Goal: Task Accomplishment & Management: Complete application form

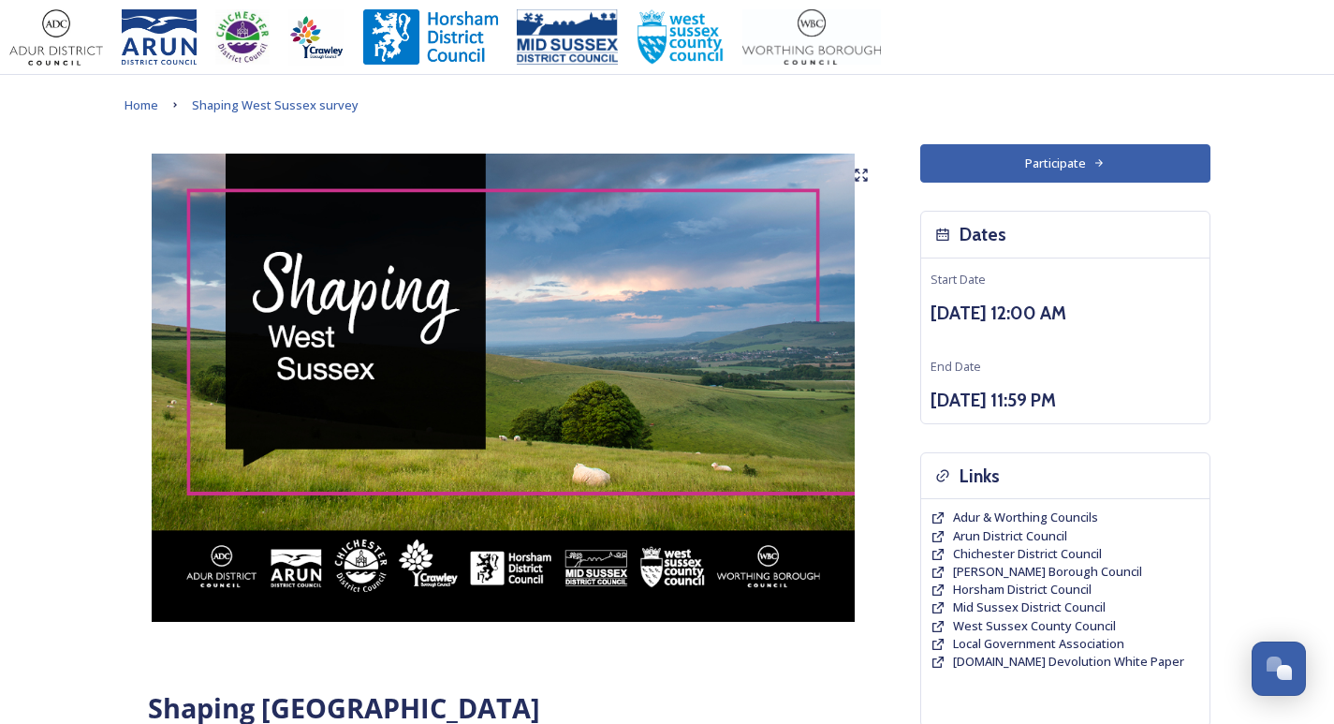
click at [1158, 159] on button "Participate" at bounding box center [1065, 163] width 290 height 38
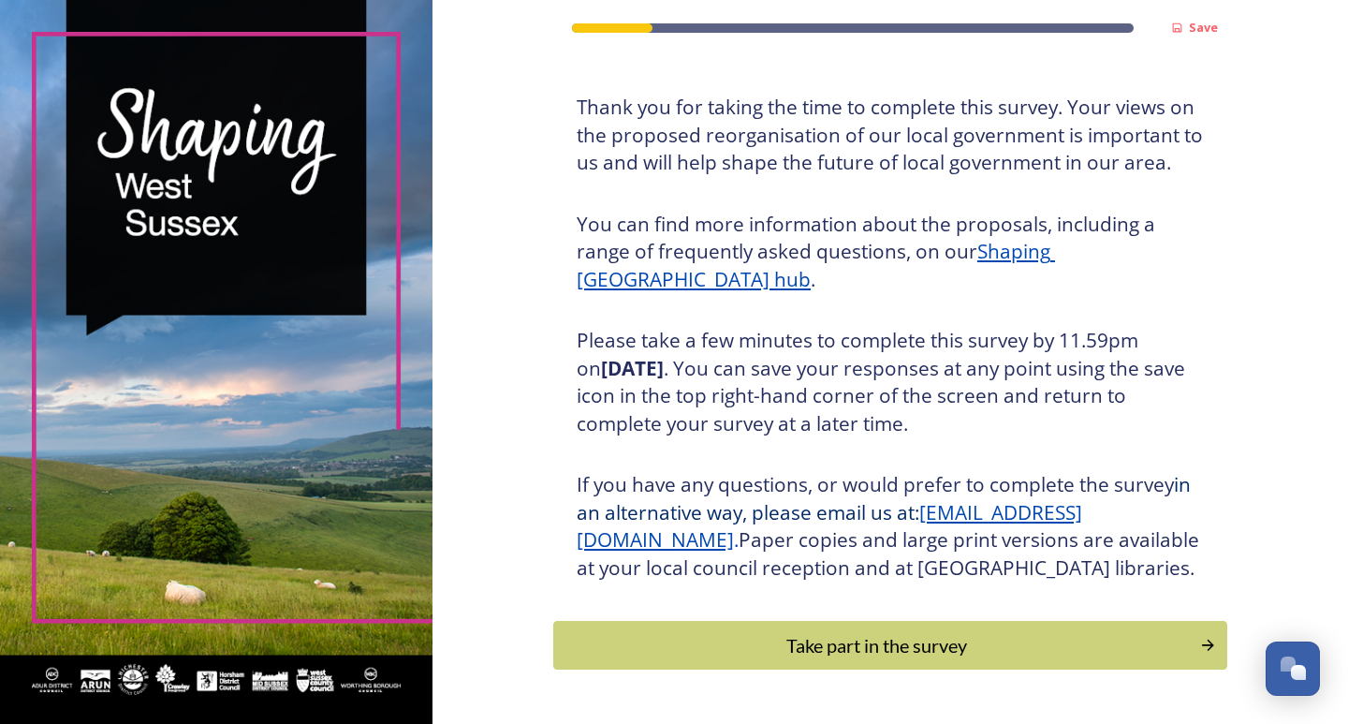
scroll to position [176, 0]
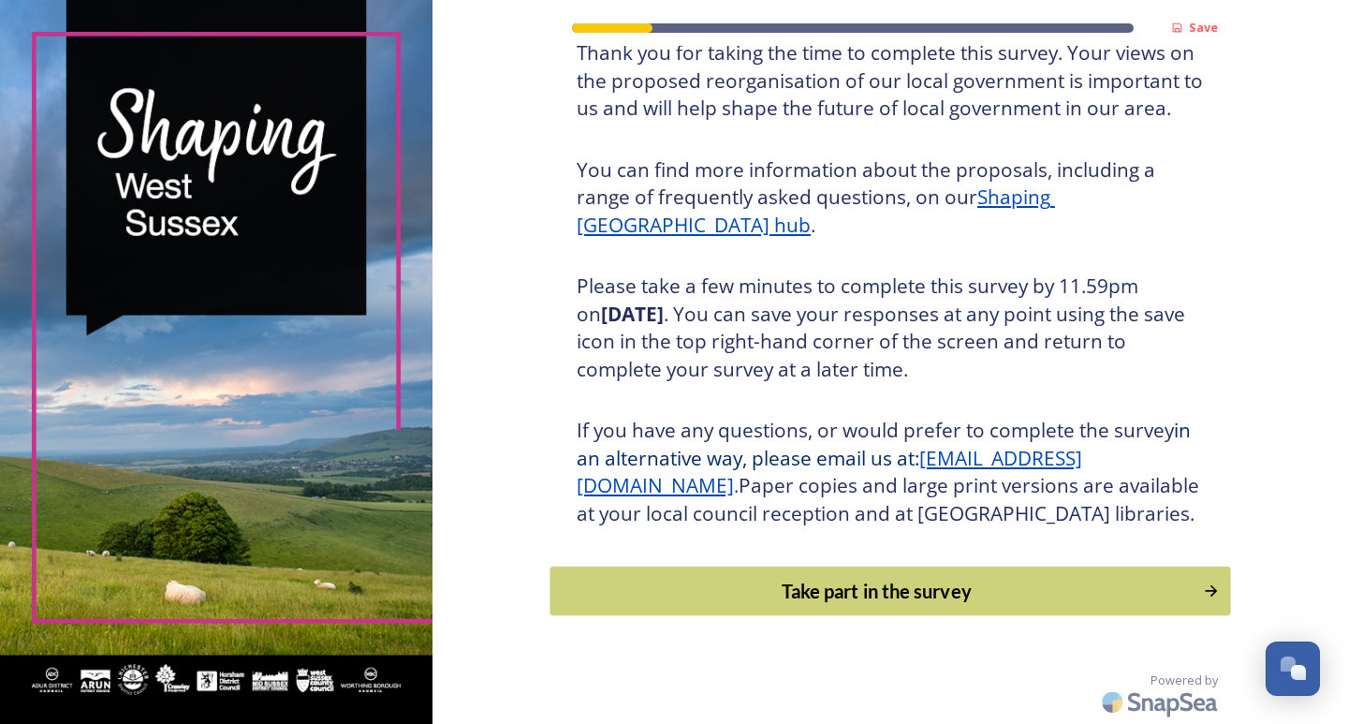
click at [880, 588] on div "Take part in the survey" at bounding box center [876, 591] width 633 height 28
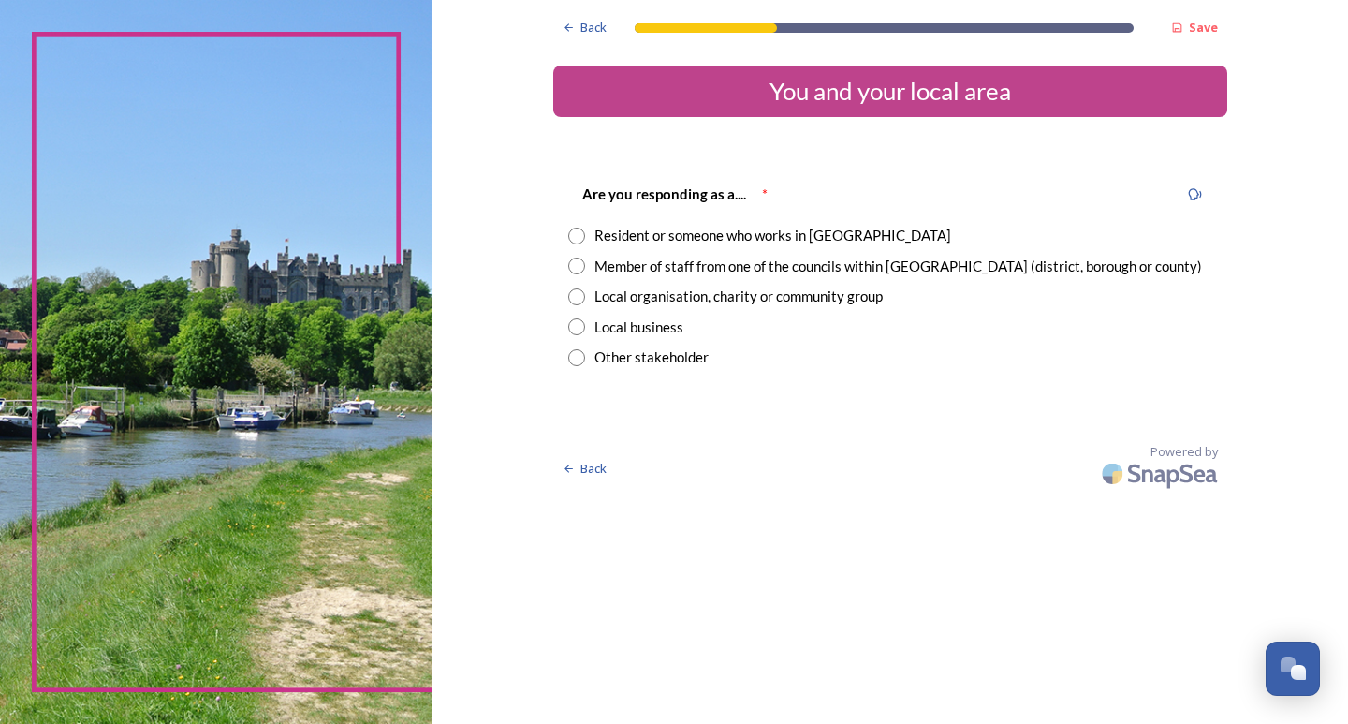
click at [573, 232] on input "radio" at bounding box center [576, 235] width 17 height 17
radio input "true"
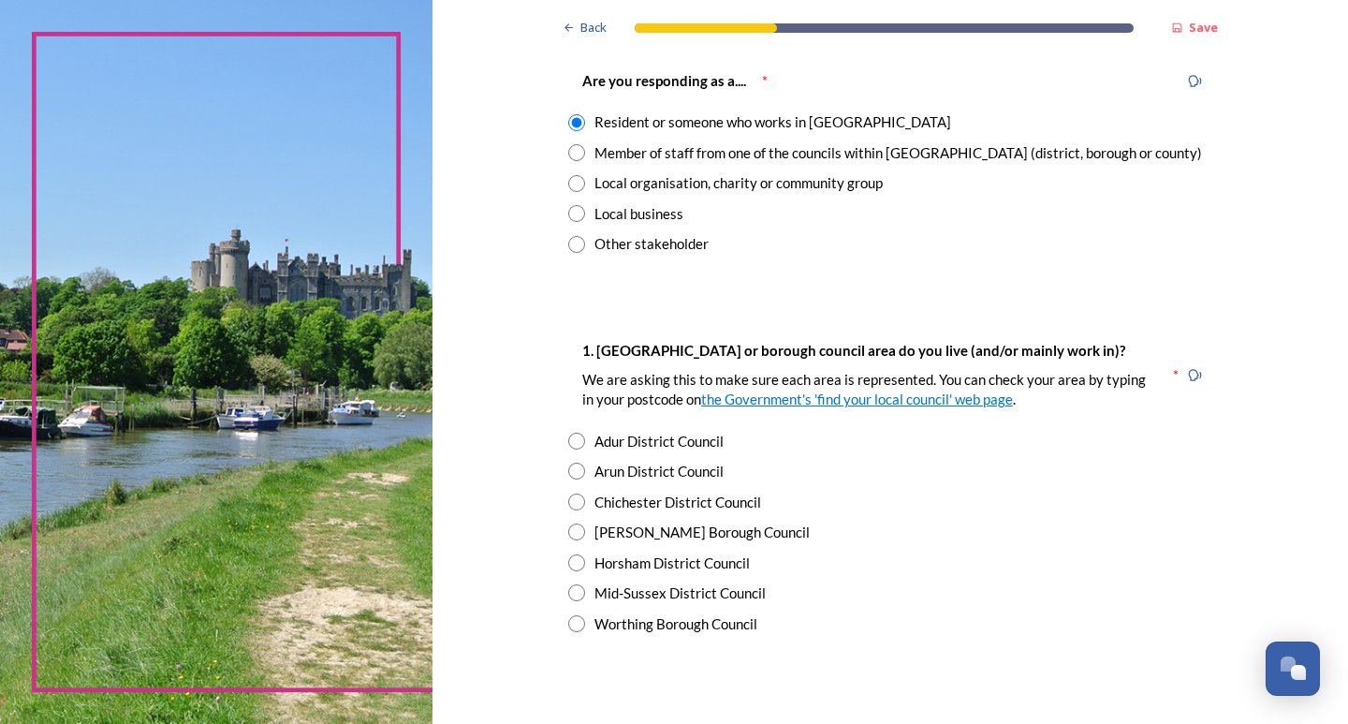
scroll to position [94, 0]
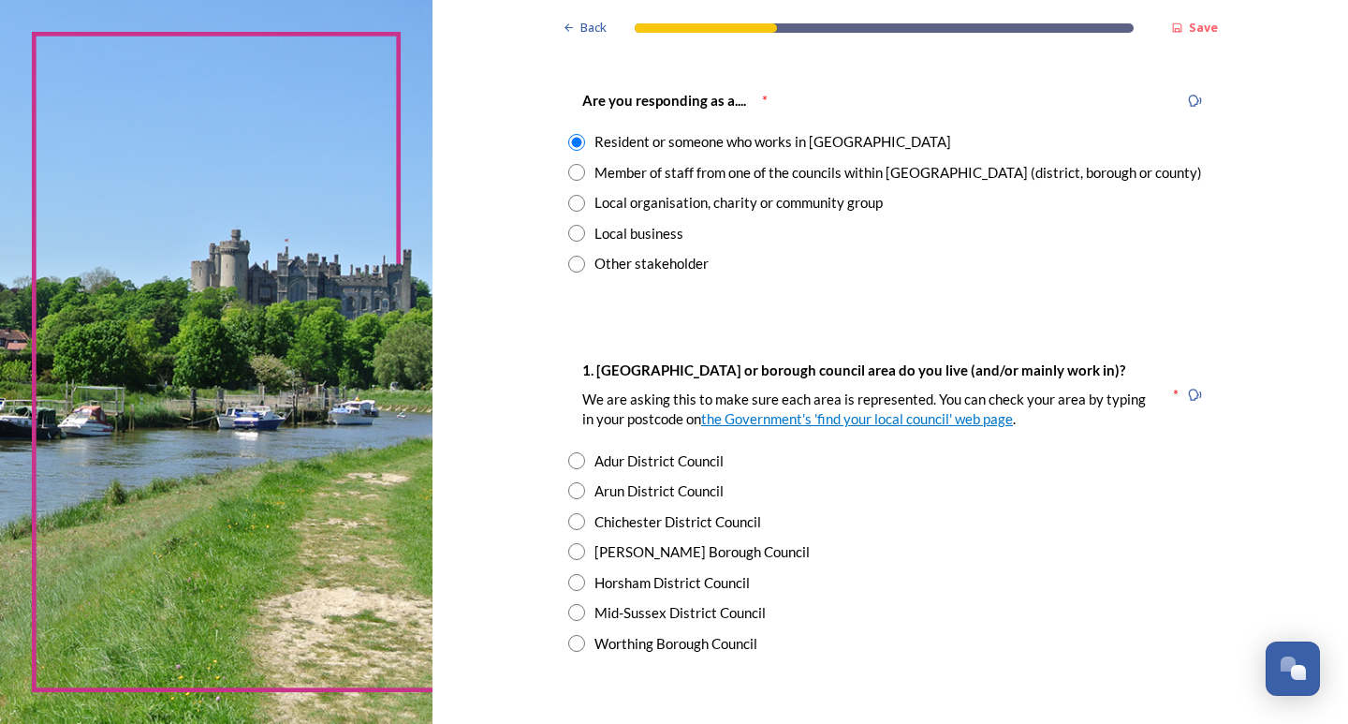
click at [576, 233] on input "radio" at bounding box center [576, 233] width 17 height 17
radio input "true"
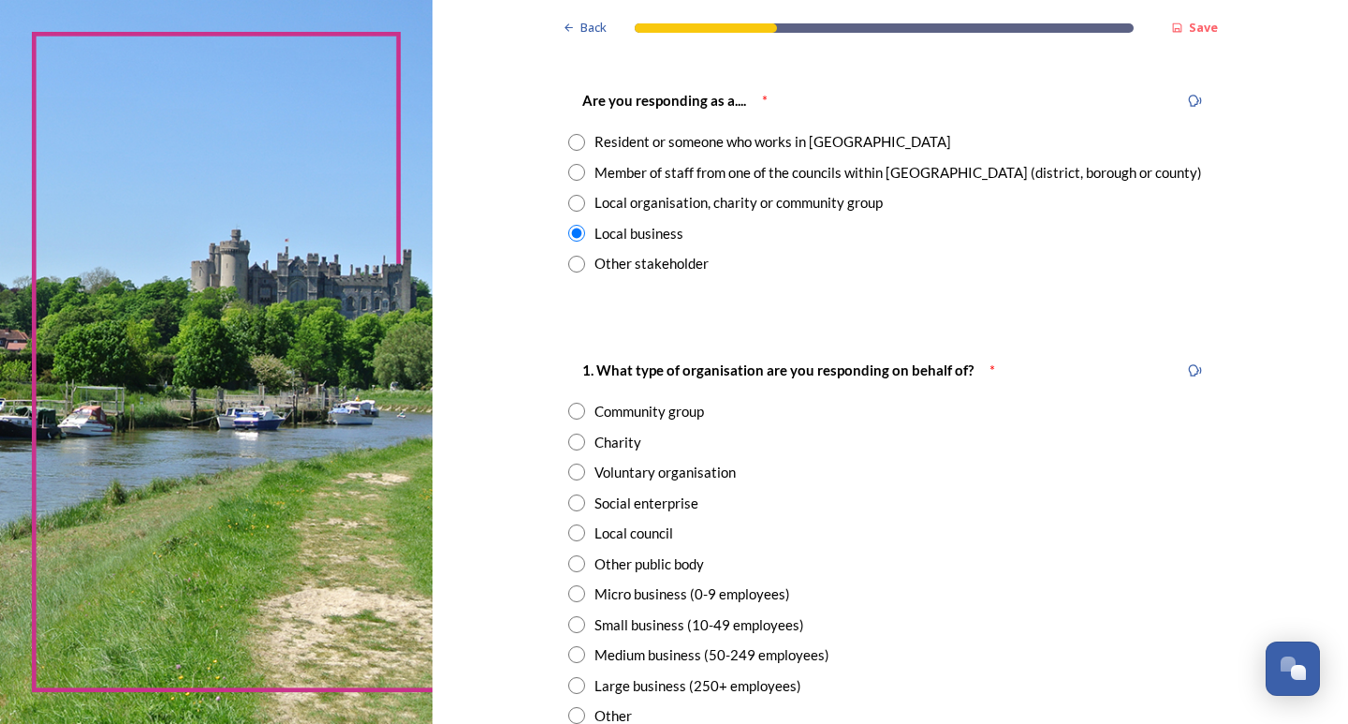
click at [568, 138] on input "radio" at bounding box center [576, 142] width 17 height 17
radio input "true"
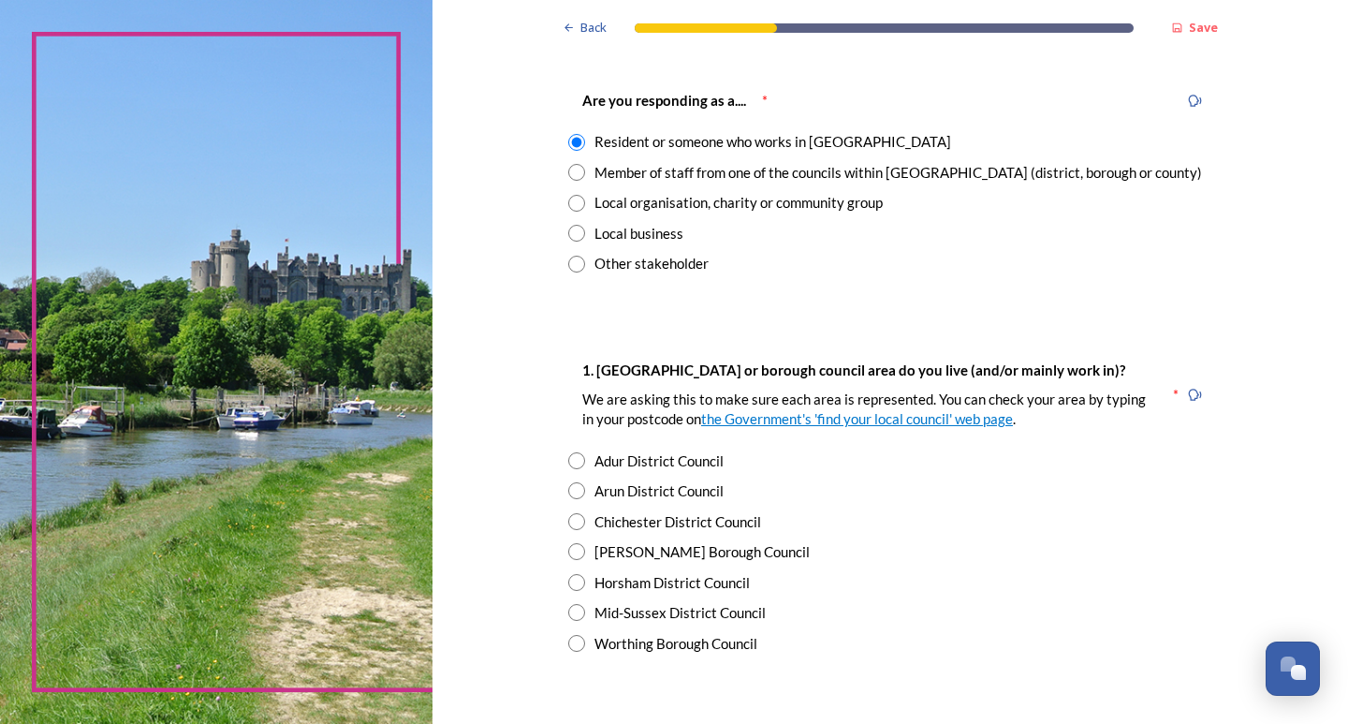
click at [571, 460] on input "radio" at bounding box center [576, 460] width 17 height 17
radio input "true"
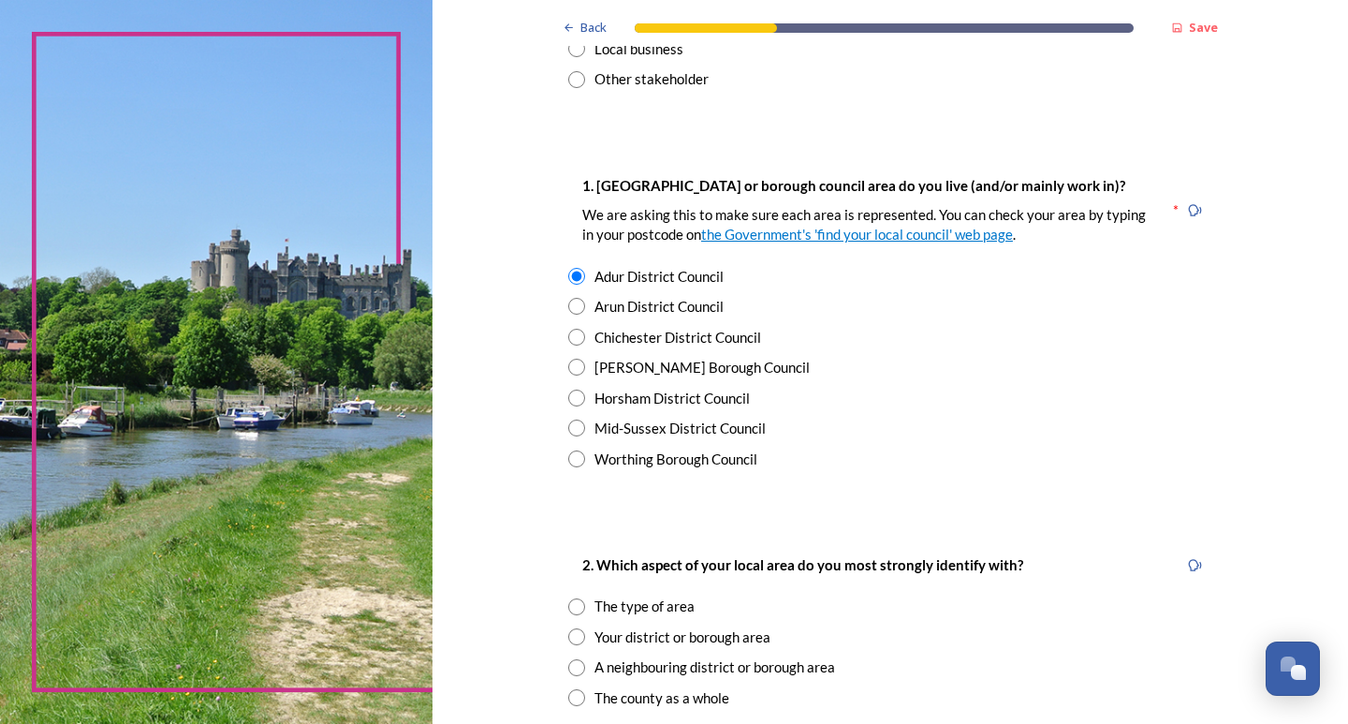
scroll to position [468, 0]
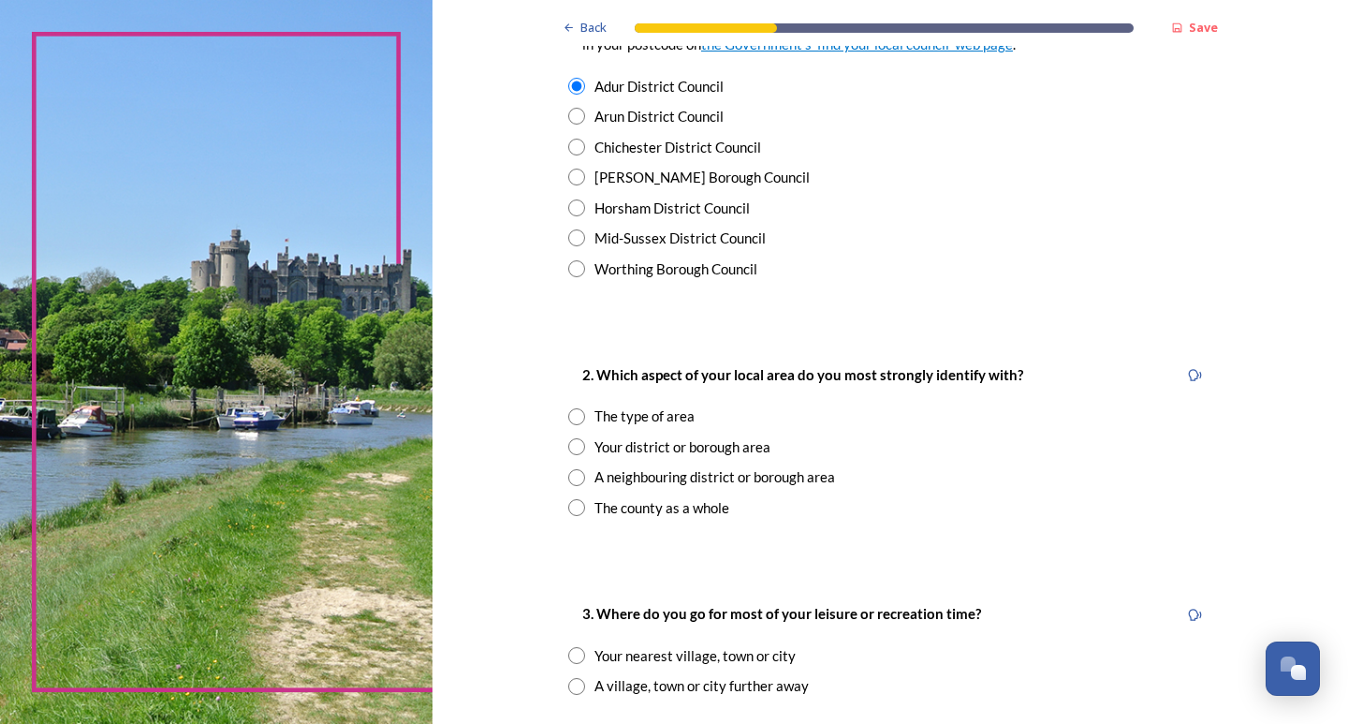
click at [568, 443] on input "radio" at bounding box center [576, 446] width 17 height 17
radio input "true"
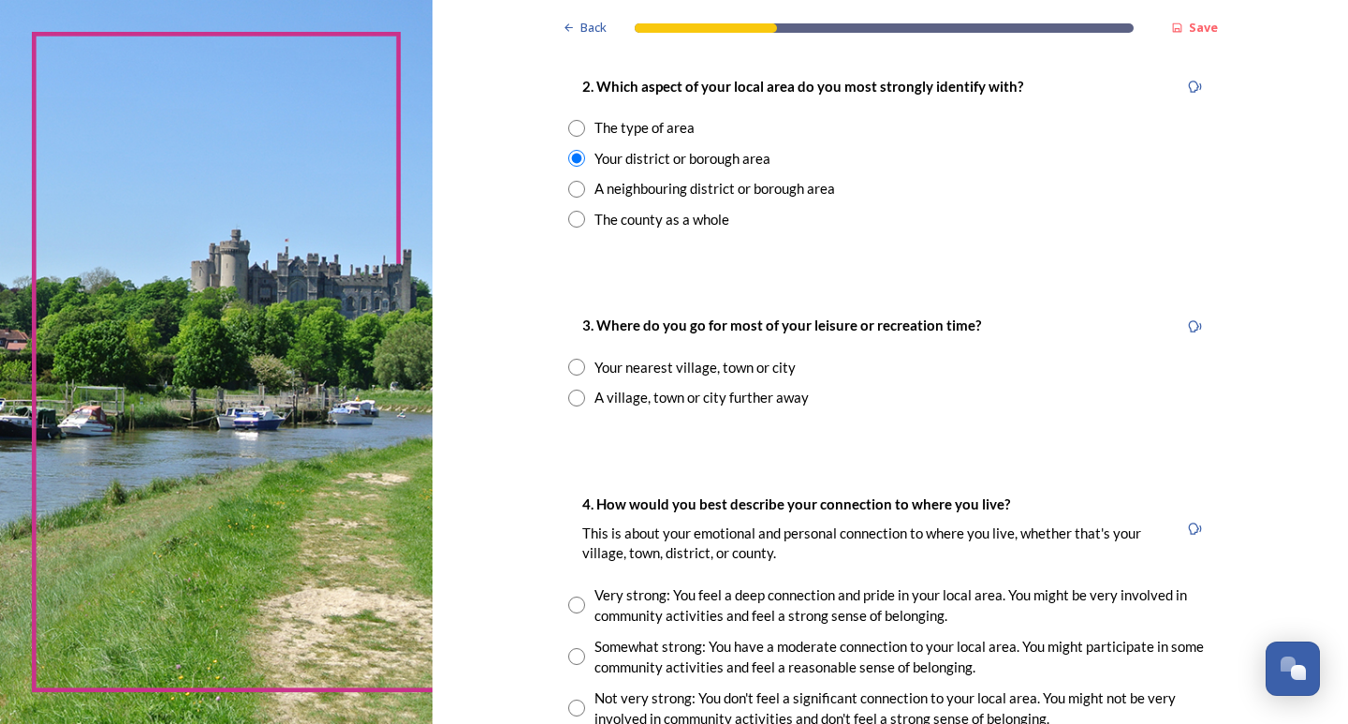
scroll to position [749, 0]
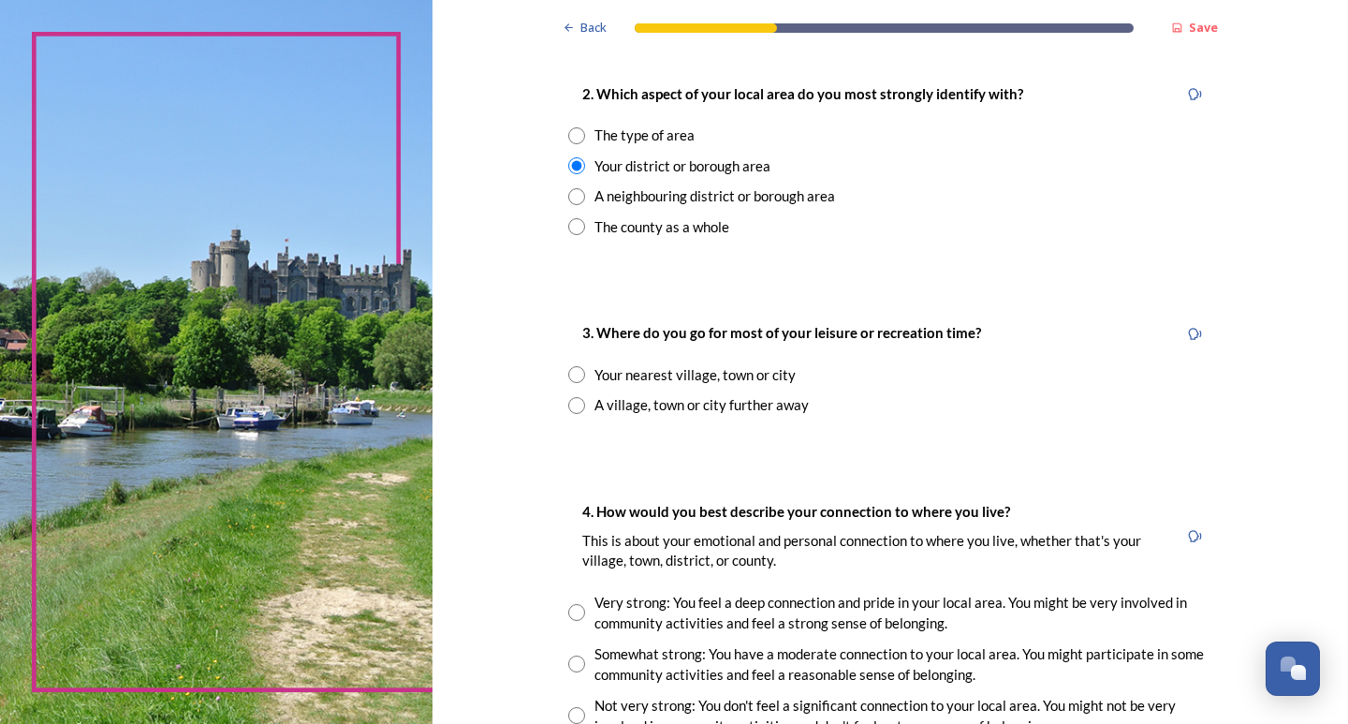
click at [568, 372] on input "radio" at bounding box center [576, 374] width 17 height 17
radio input "true"
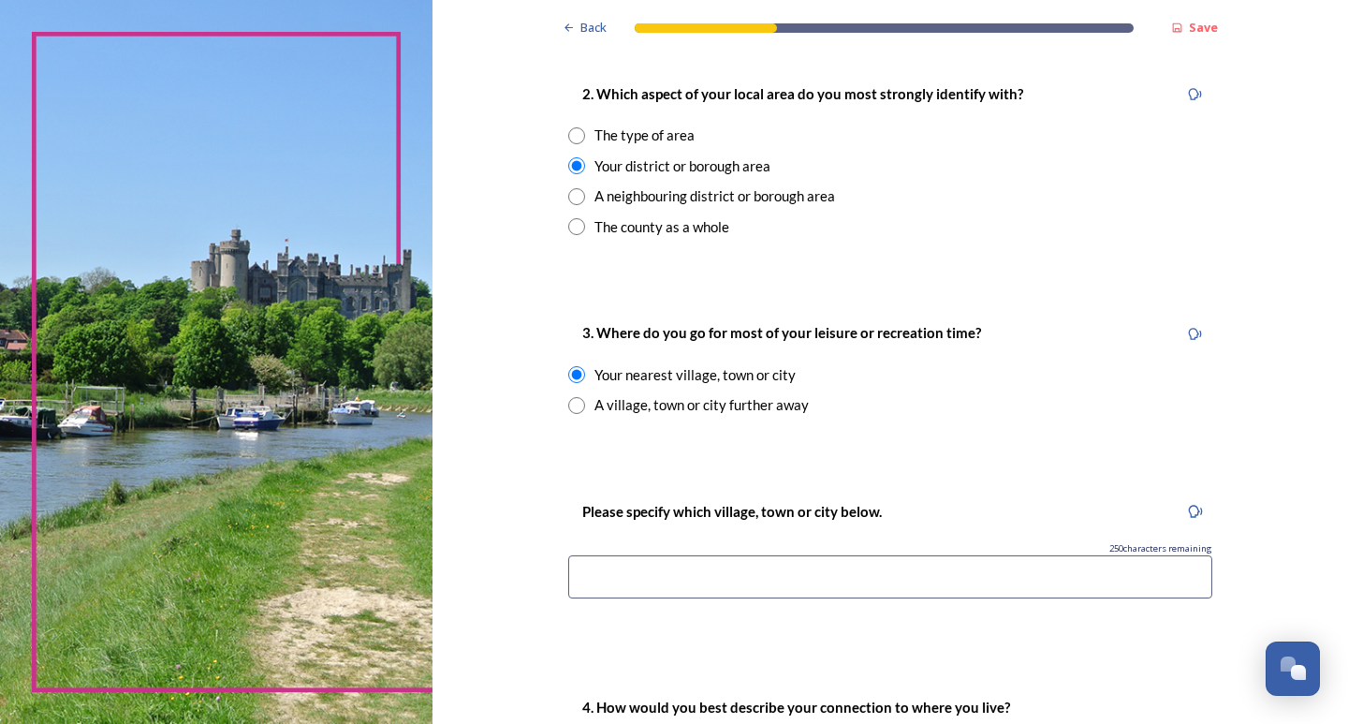
click at [774, 582] on input at bounding box center [890, 576] width 644 height 43
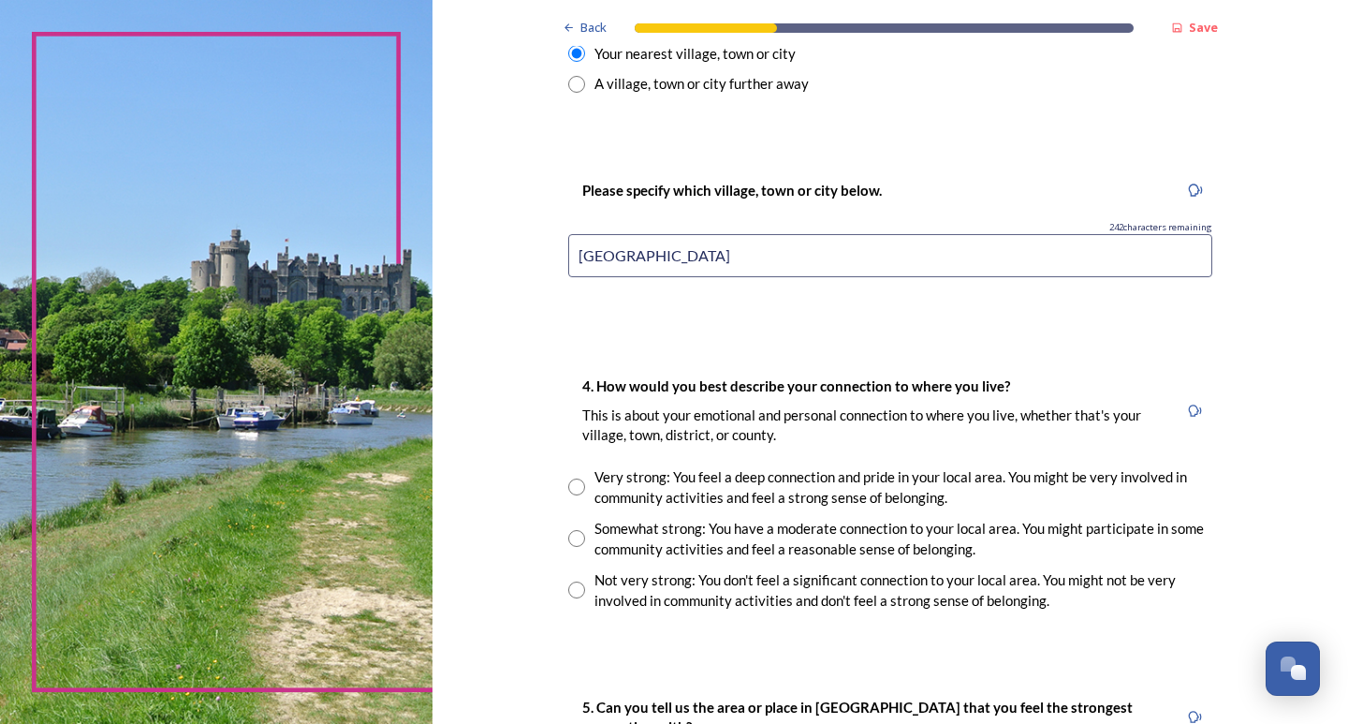
scroll to position [1123, 0]
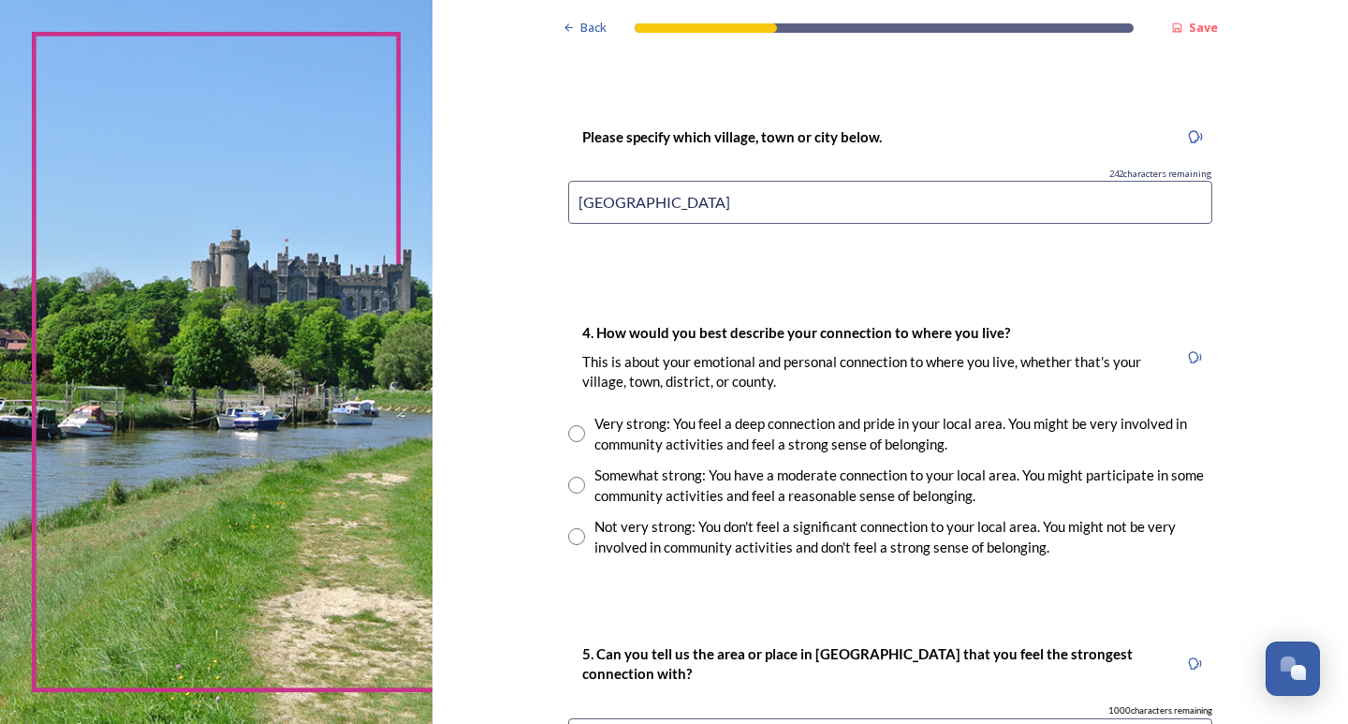
type input "[GEOGRAPHIC_DATA]"
click at [485, 369] on div "Back Save You and your local area Are you responding as a.... * Resident or som…" at bounding box center [889, 77] width 915 height 2400
click at [570, 490] on input "radio" at bounding box center [576, 484] width 17 height 17
drag, startPoint x: 570, startPoint y: 490, endPoint x: 603, endPoint y: 476, distance: 36.0
click at [570, 490] on input "radio" at bounding box center [576, 484] width 17 height 17
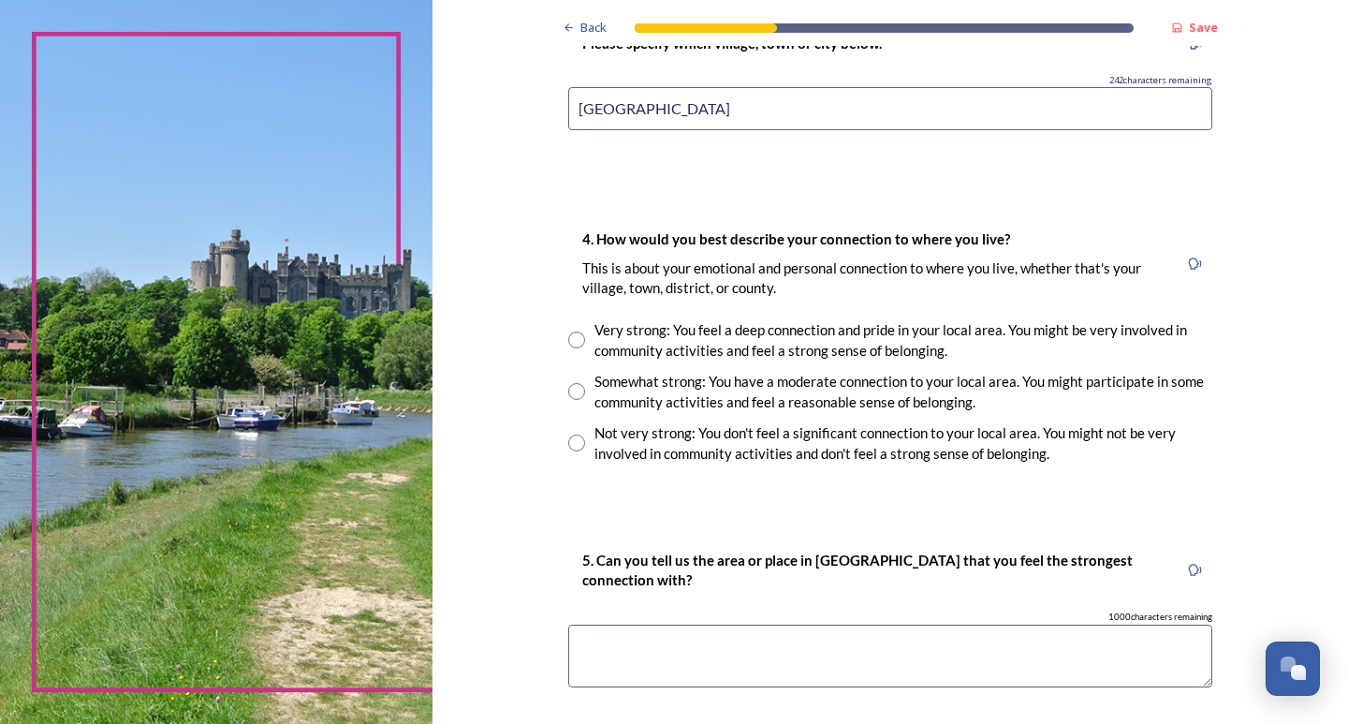
scroll to position [1498, 0]
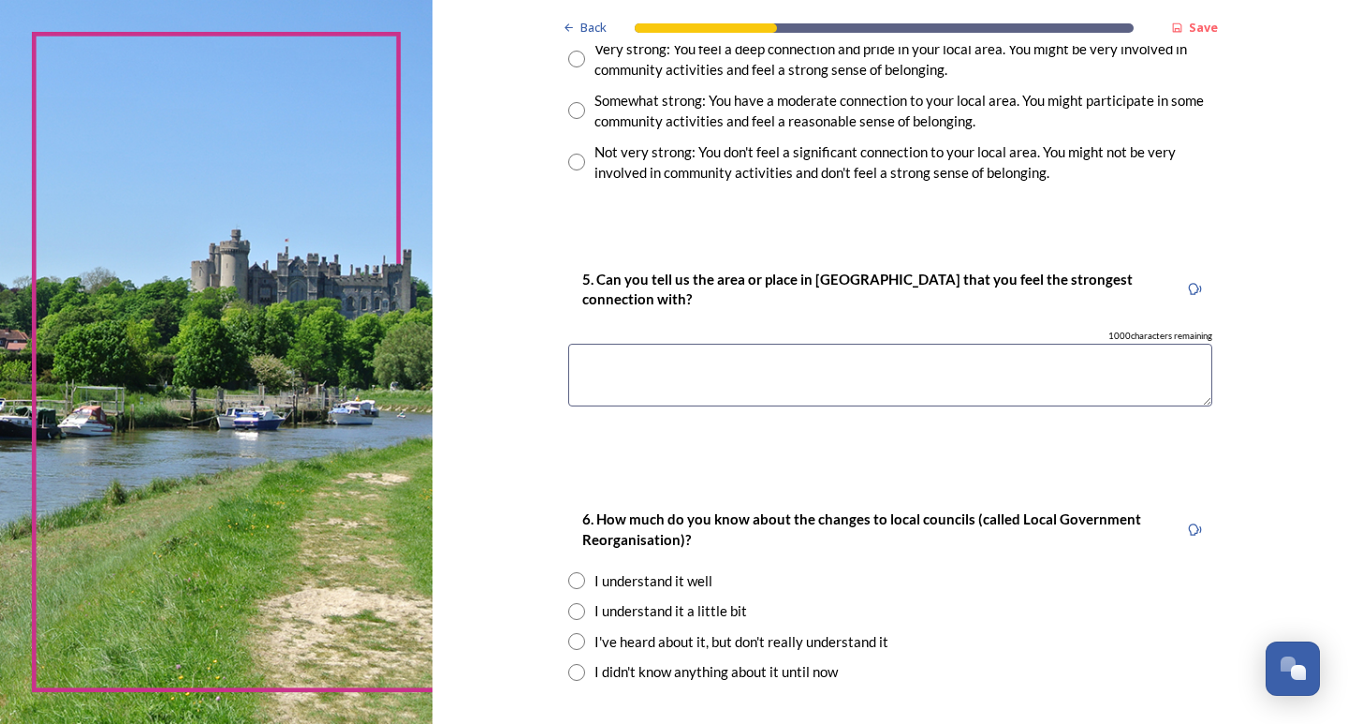
click at [568, 112] on input "radio" at bounding box center [576, 110] width 17 height 17
radio input "true"
click at [650, 375] on textarea at bounding box center [890, 375] width 644 height 63
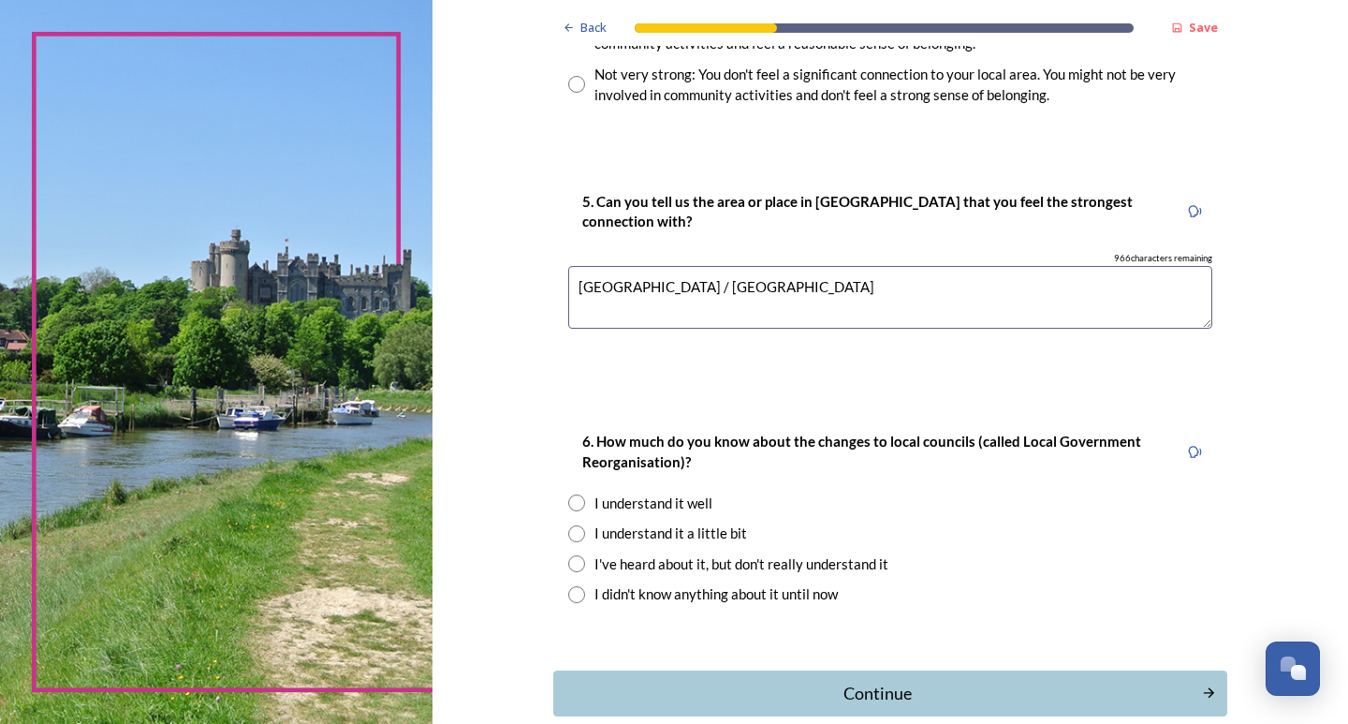
scroll to position [1676, 0]
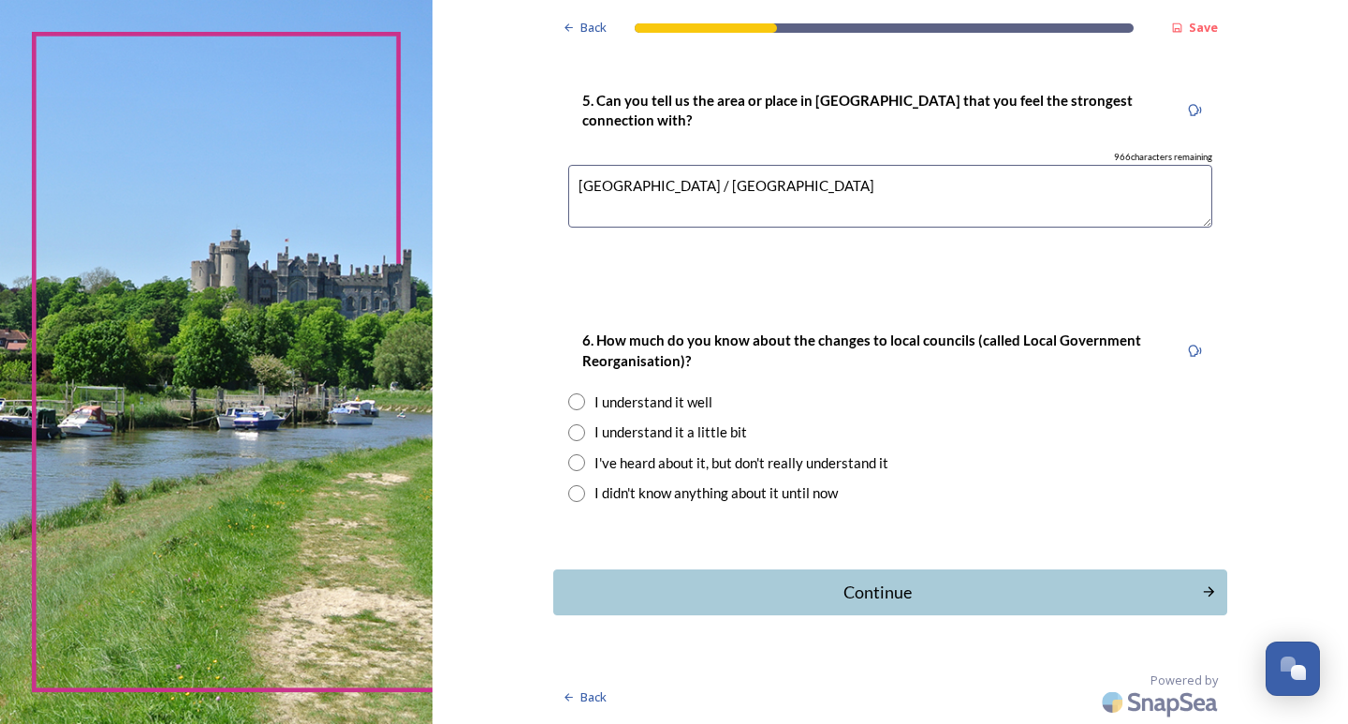
type textarea "[GEOGRAPHIC_DATA] / [GEOGRAPHIC_DATA]"
click at [573, 422] on div "I understand it a little bit" at bounding box center [890, 432] width 644 height 22
radio input "true"
click at [764, 598] on div "Continue" at bounding box center [877, 591] width 628 height 25
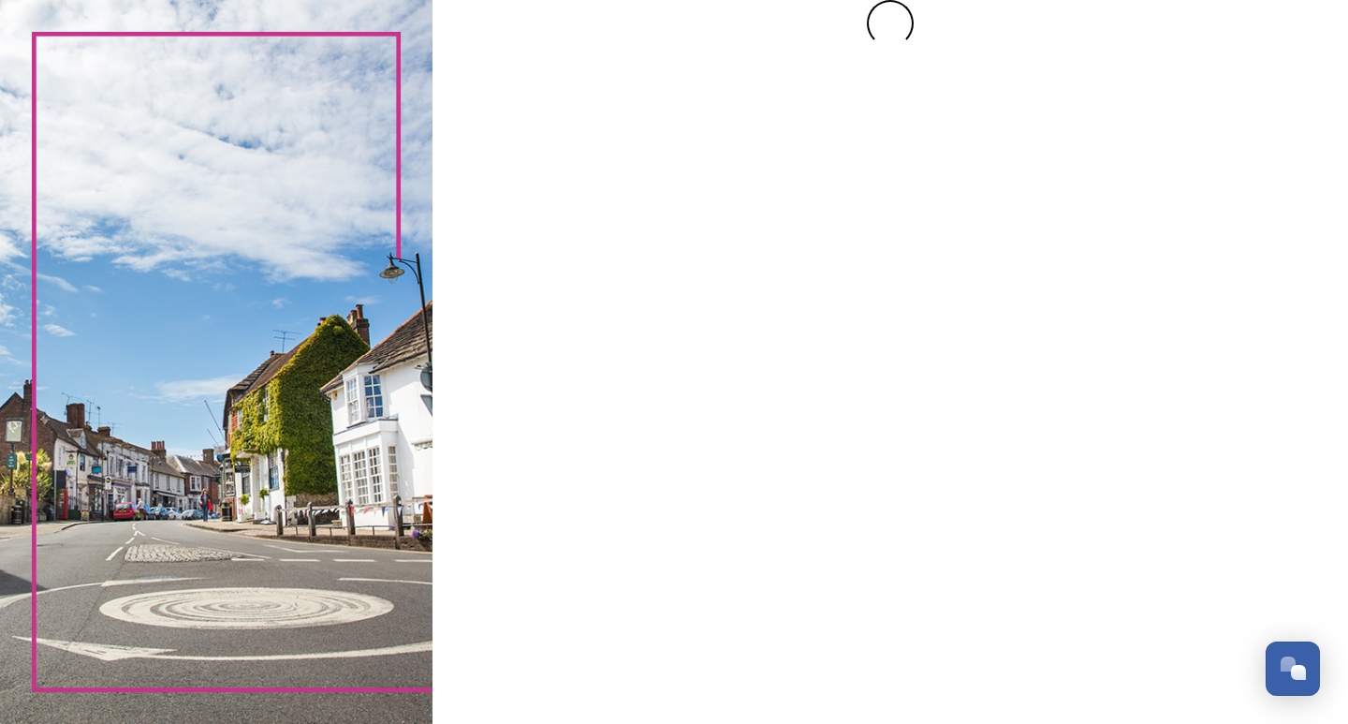
scroll to position [0, 0]
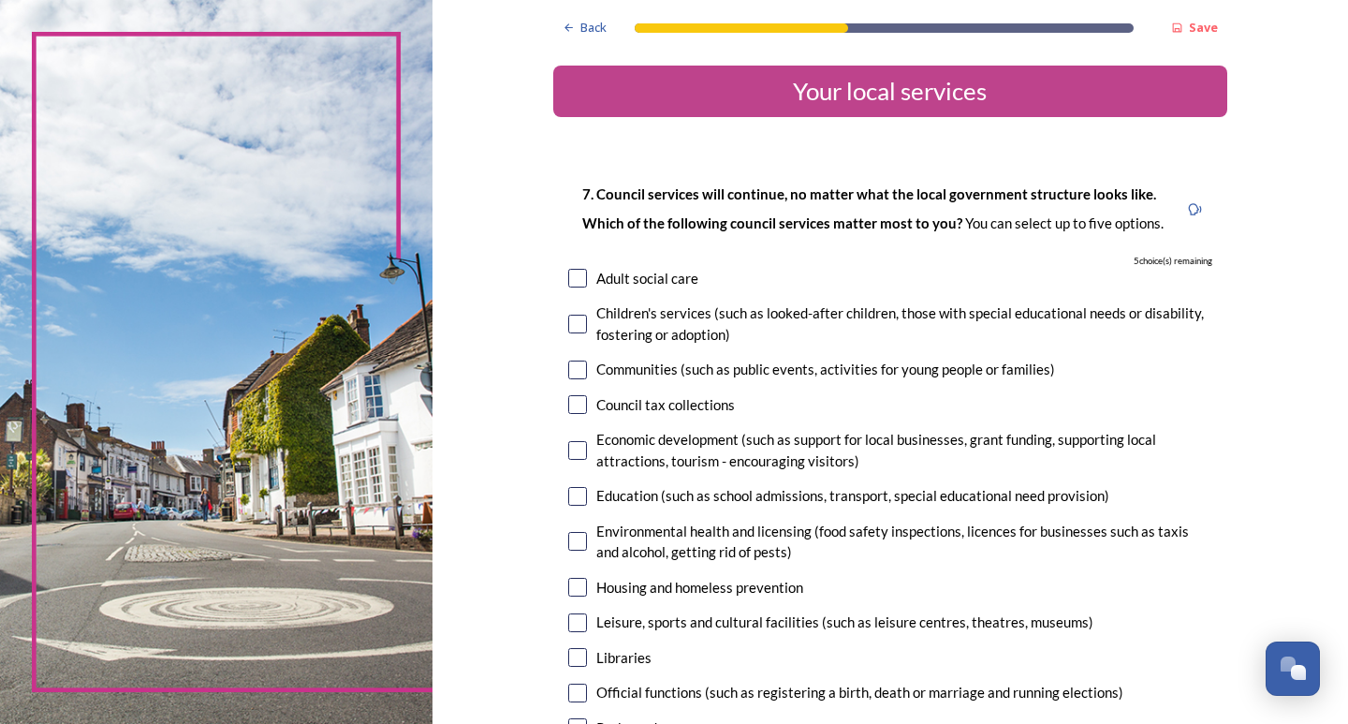
click at [568, 491] on input "checkbox" at bounding box center [577, 496] width 19 height 19
checkbox input "true"
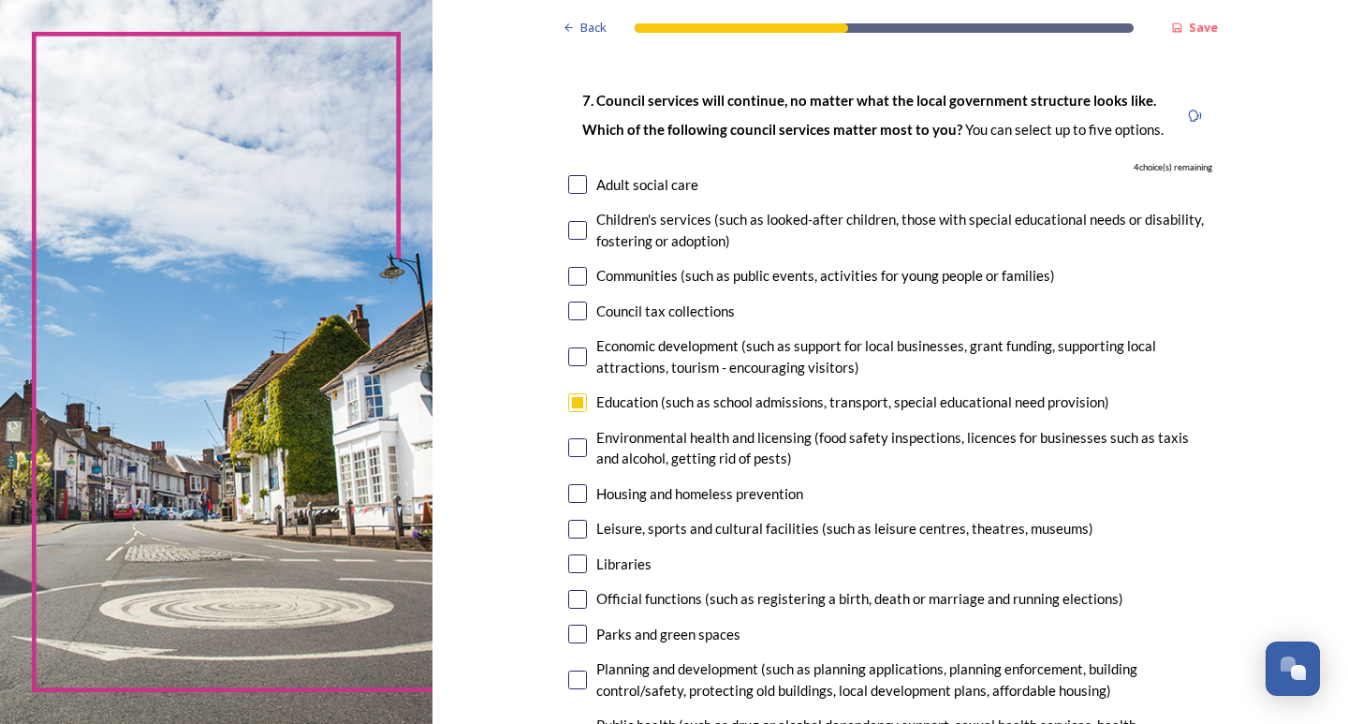
click at [575, 563] on input "checkbox" at bounding box center [577, 563] width 19 height 19
checkbox input "true"
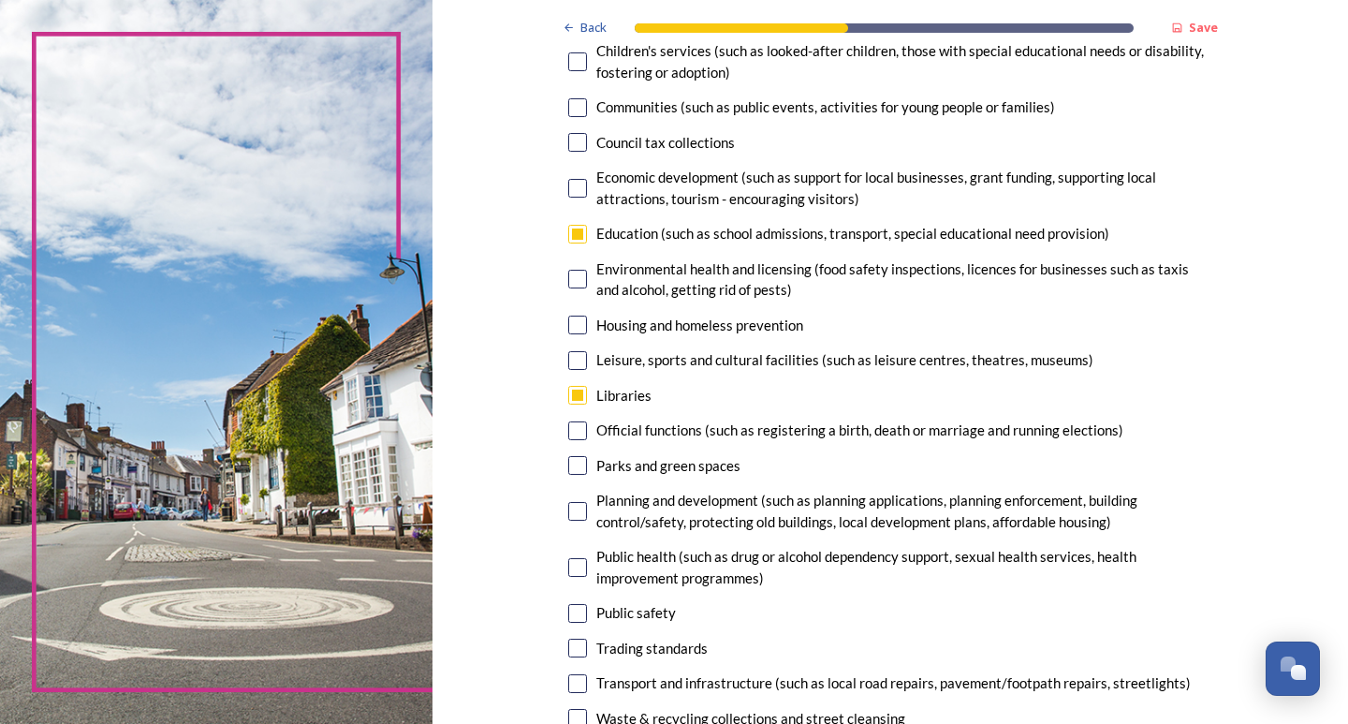
scroll to position [468, 0]
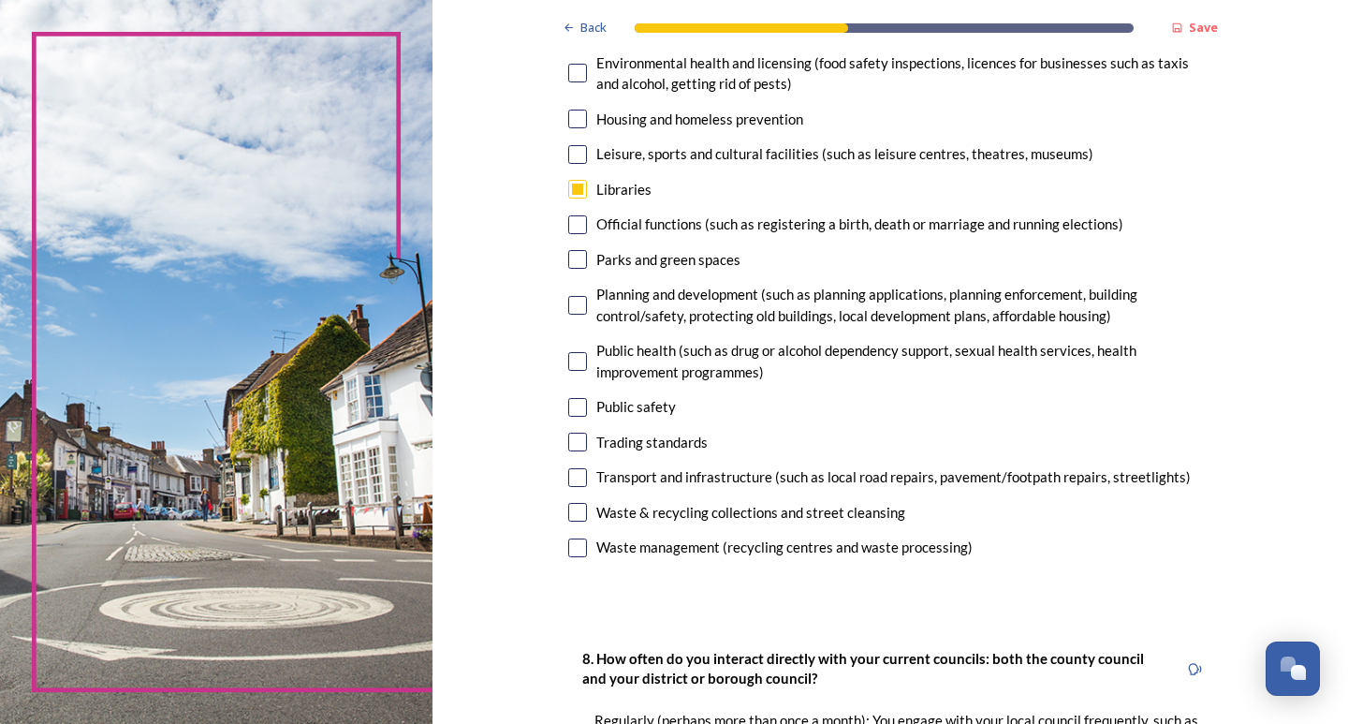
click at [573, 367] on input "checkbox" at bounding box center [577, 361] width 19 height 19
checkbox input "true"
click at [577, 415] on input "checkbox" at bounding box center [577, 407] width 19 height 19
checkbox input "true"
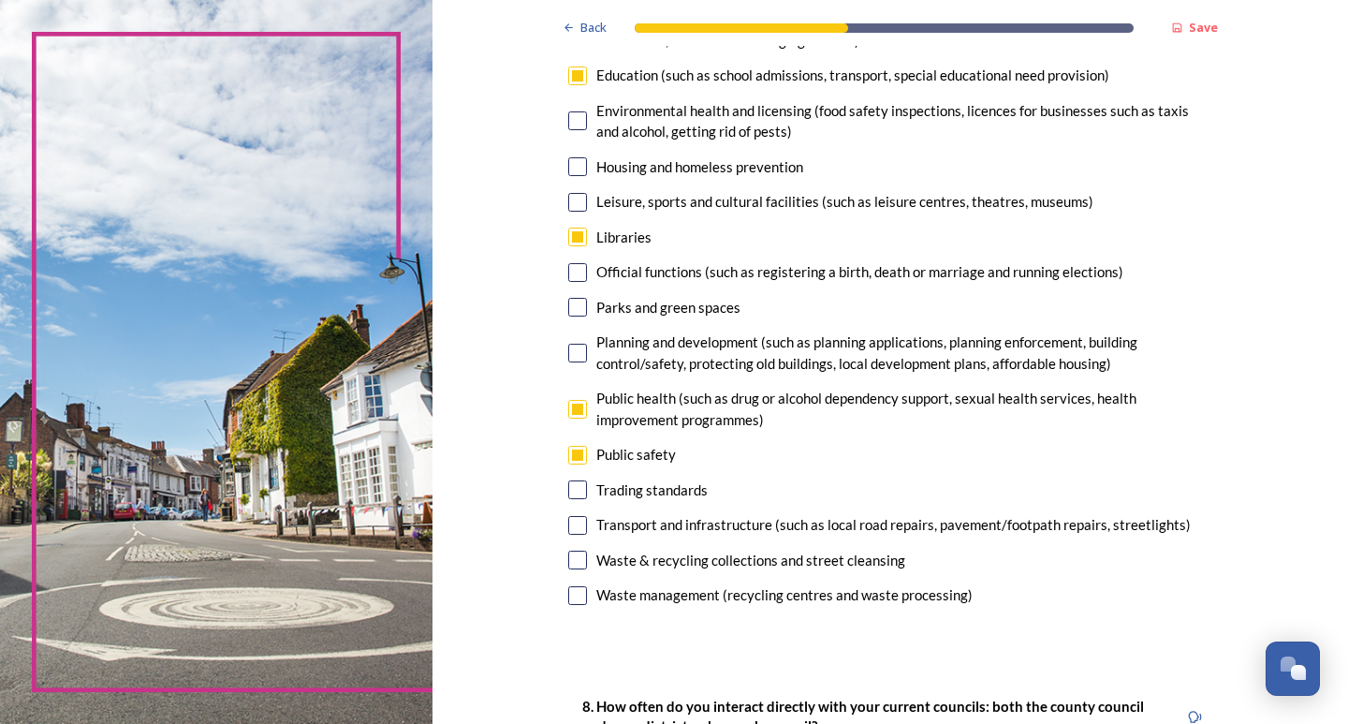
scroll to position [374, 0]
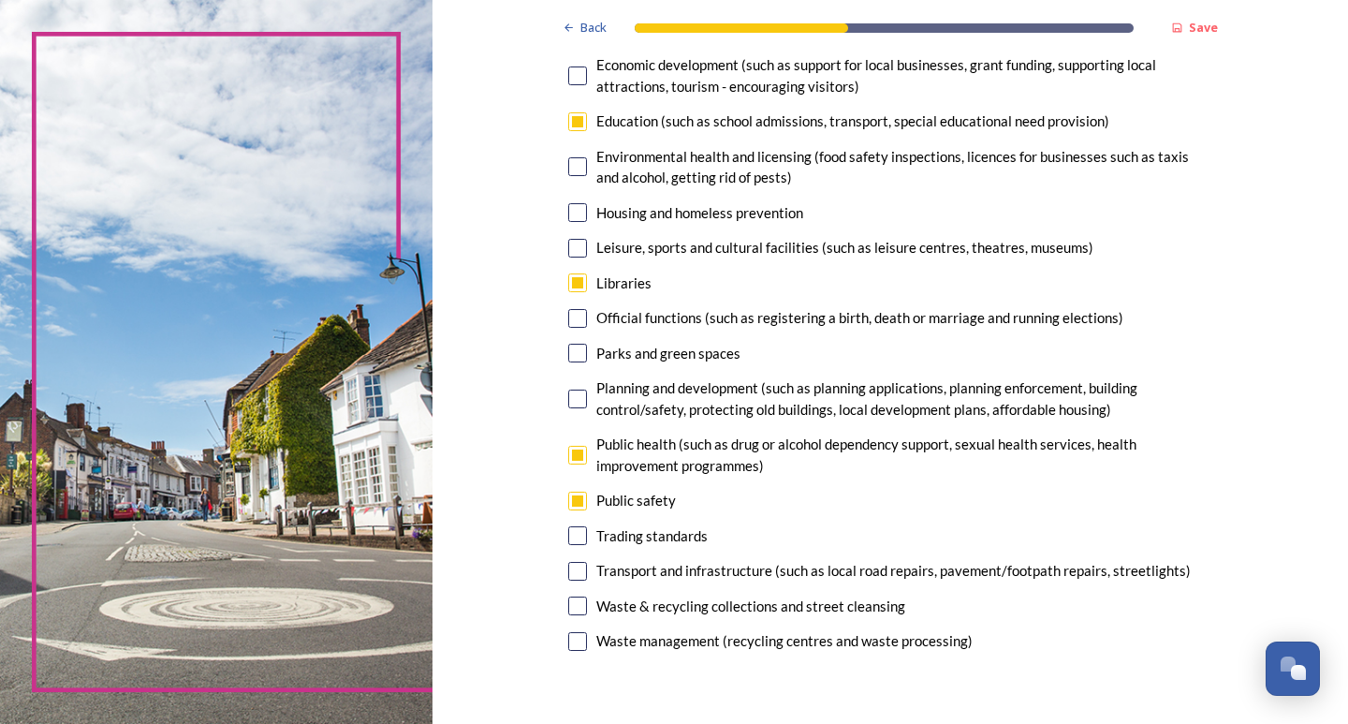
click at [569, 213] on input "checkbox" at bounding box center [577, 212] width 19 height 19
checkbox input "true"
click at [578, 123] on input "checkbox" at bounding box center [577, 121] width 19 height 19
checkbox input "false"
click at [570, 160] on input "checkbox" at bounding box center [577, 166] width 19 height 19
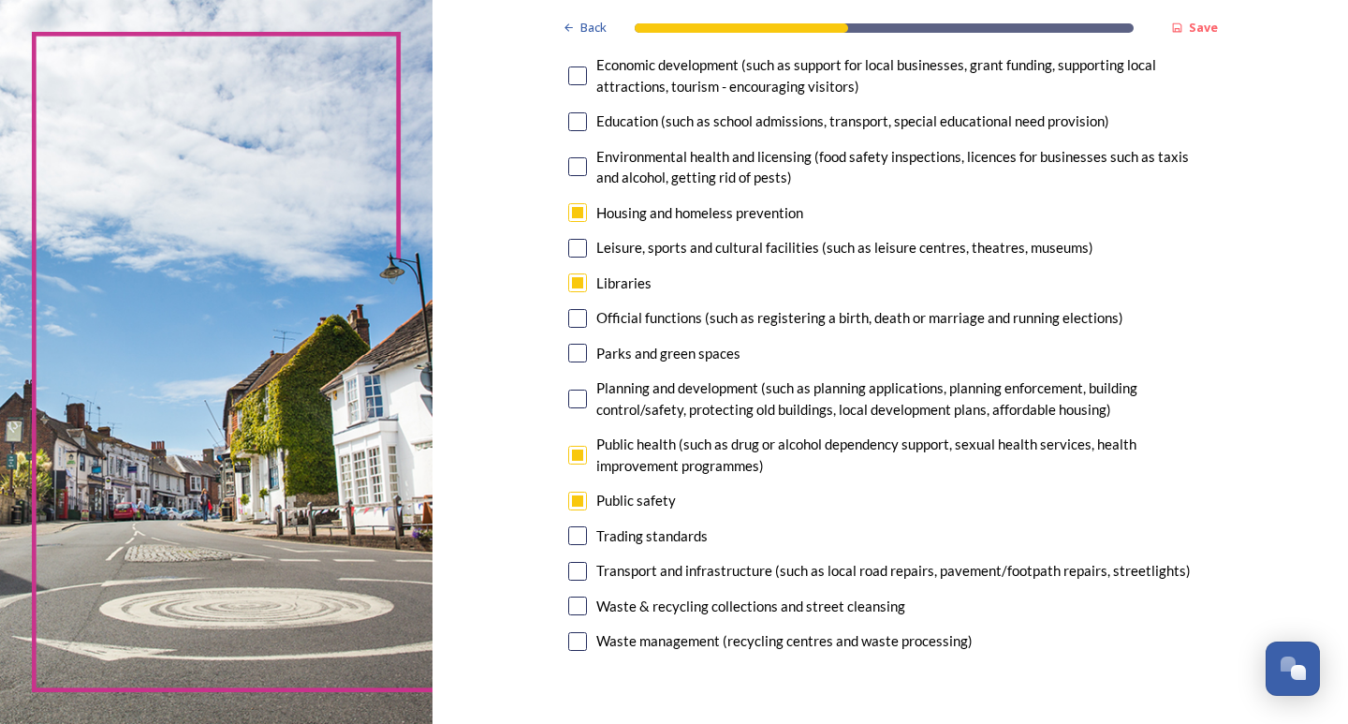
checkbox input "true"
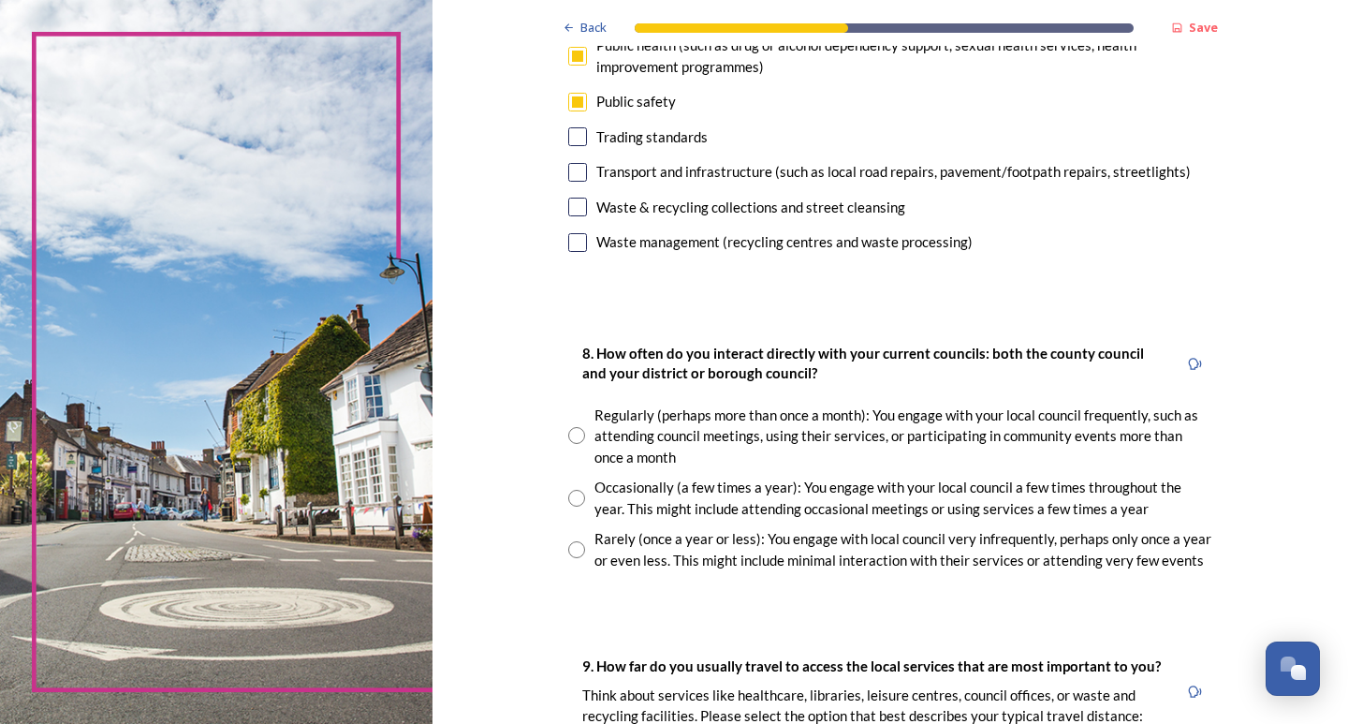
scroll to position [842, 0]
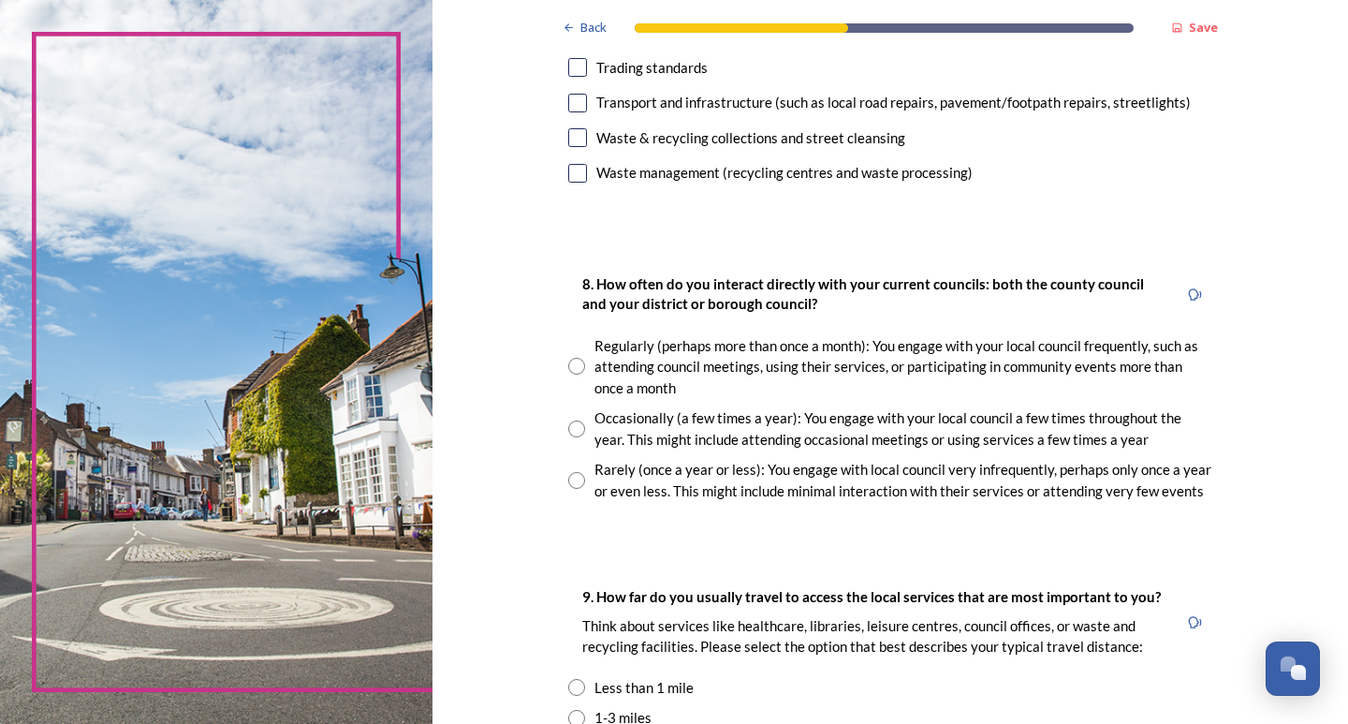
click at [569, 481] on input "radio" at bounding box center [576, 480] width 17 height 17
radio input "true"
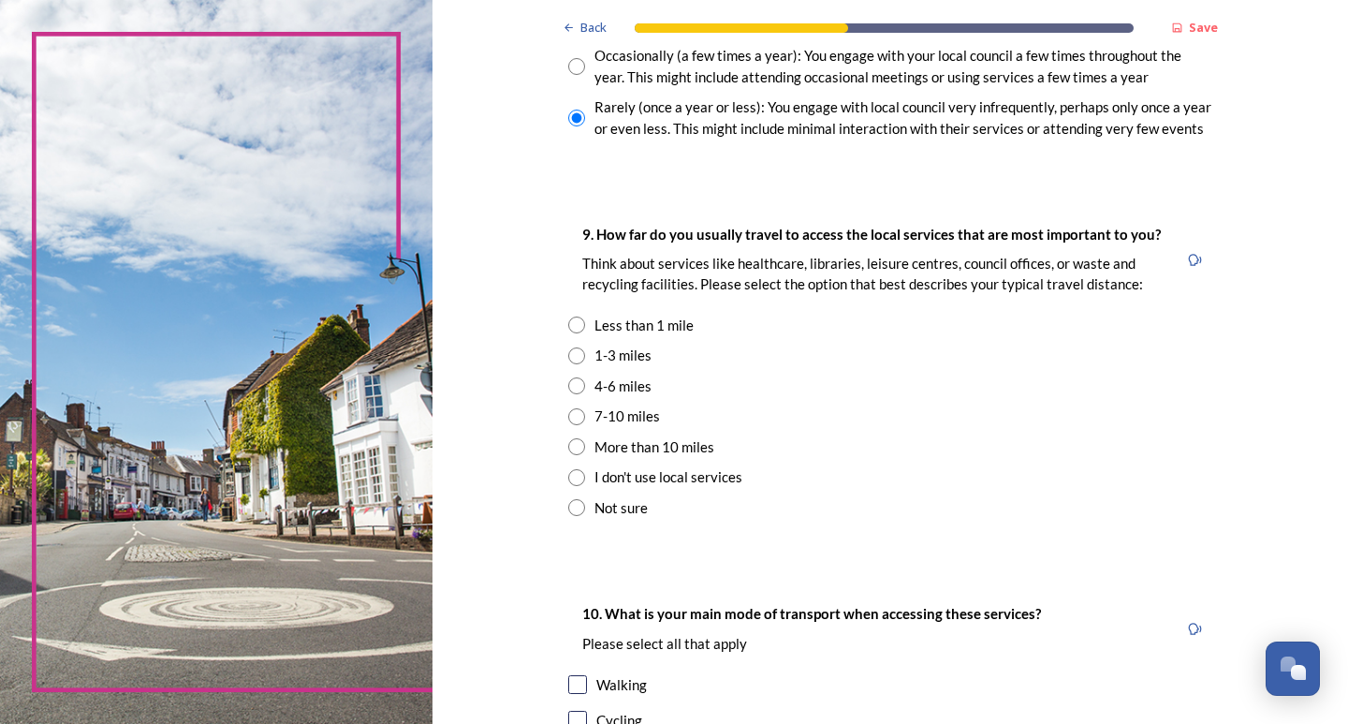
scroll to position [1217, 0]
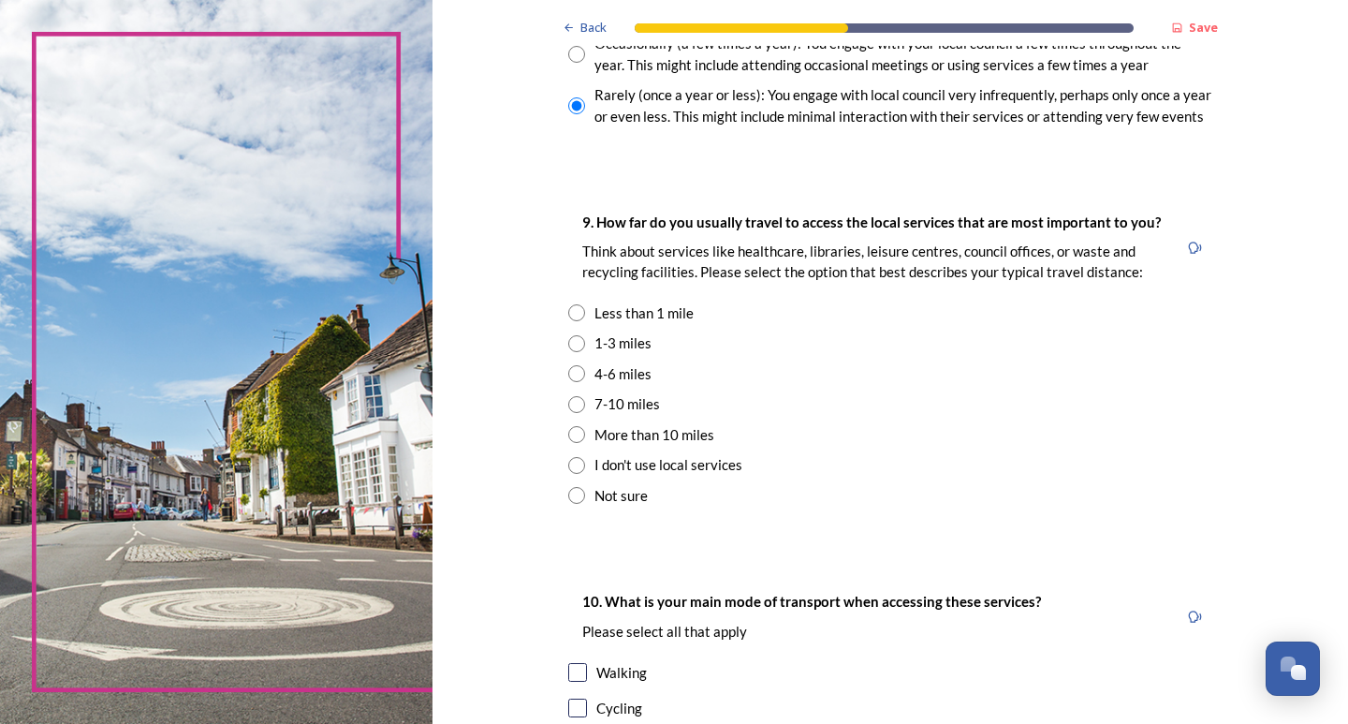
click at [568, 344] on input "radio" at bounding box center [576, 343] width 17 height 17
radio input "true"
click at [568, 320] on input "radio" at bounding box center [576, 312] width 17 height 17
radio input "true"
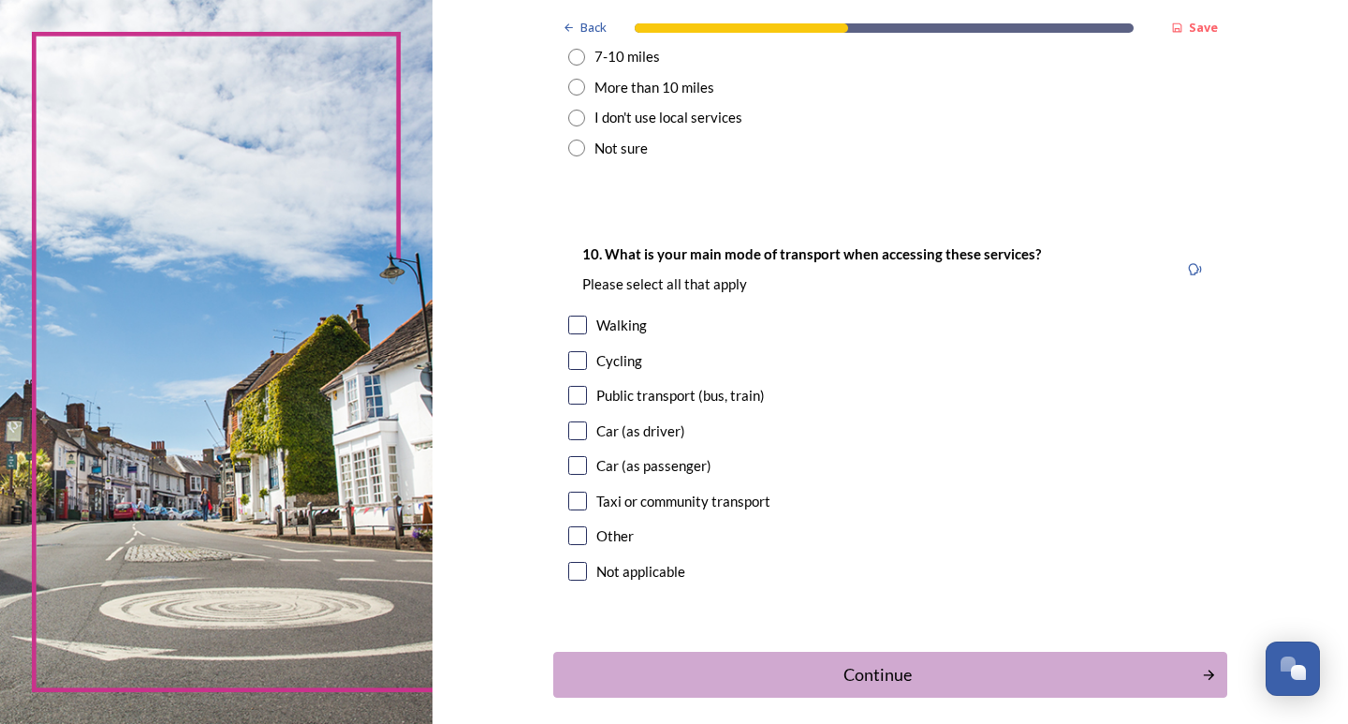
scroll to position [1591, 0]
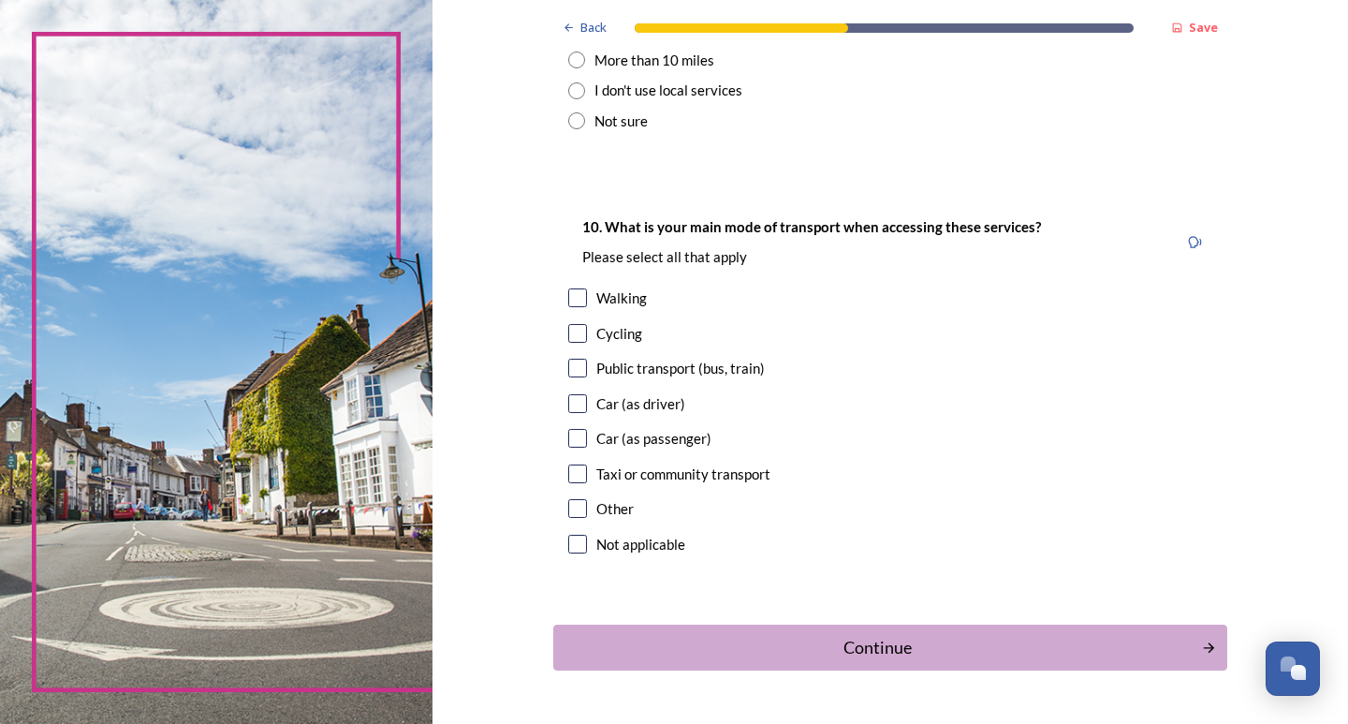
click at [568, 436] on input "checkbox" at bounding box center [577, 438] width 19 height 19
checkbox input "true"
click at [560, 365] on div "10. What is your main mode of transport when accessing these services? Please s…" at bounding box center [890, 387] width 674 height 381
click at [566, 286] on div "10. What is your main mode of transport when accessing these services? Please s…" at bounding box center [890, 387] width 674 height 381
click at [568, 374] on input "checkbox" at bounding box center [577, 367] width 19 height 19
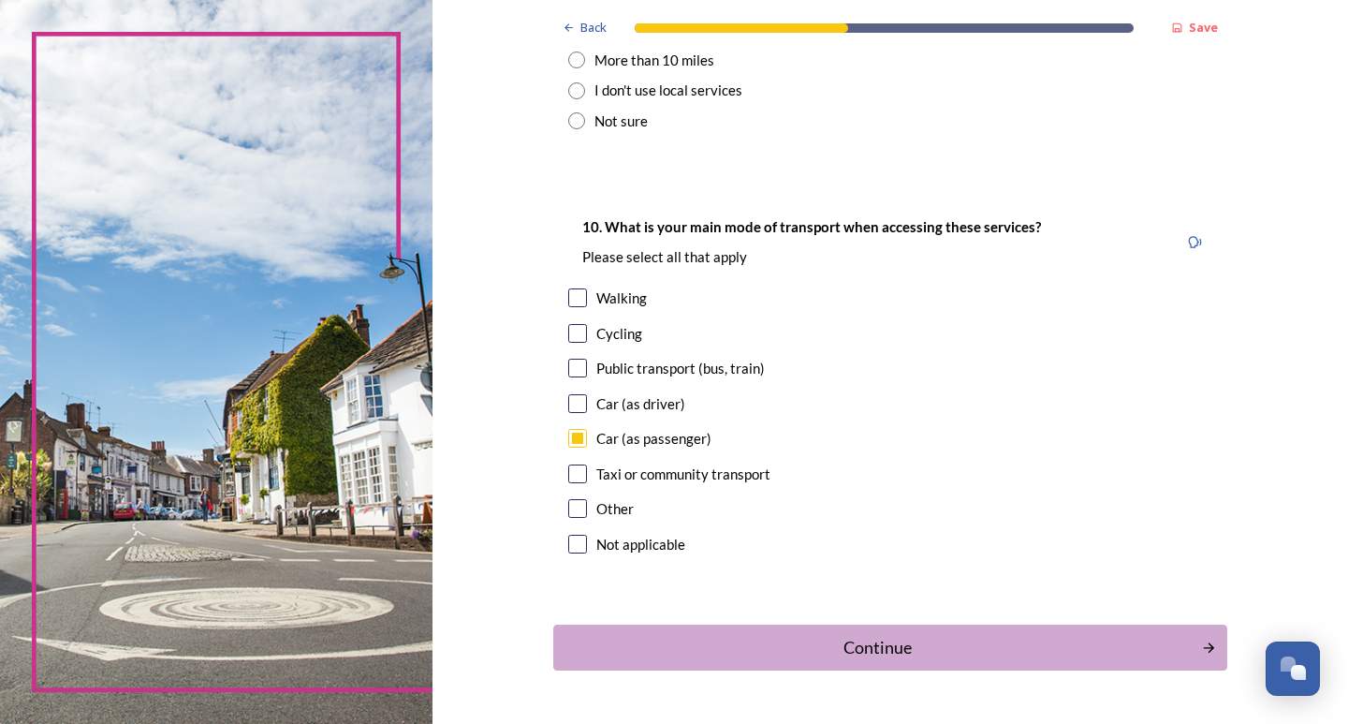
checkbox input "true"
click at [568, 293] on input "checkbox" at bounding box center [577, 297] width 19 height 19
checkbox input "true"
click at [722, 641] on div "Continue" at bounding box center [877, 647] width 634 height 25
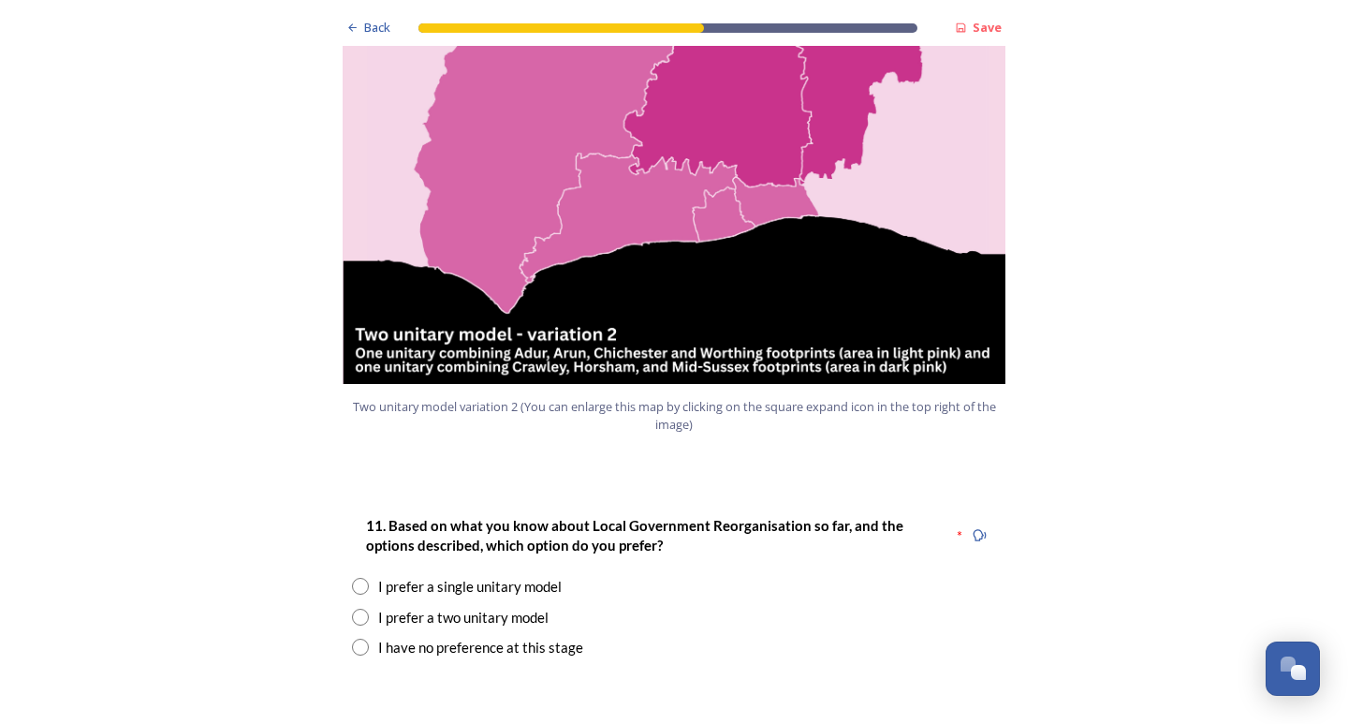
scroll to position [2246, 0]
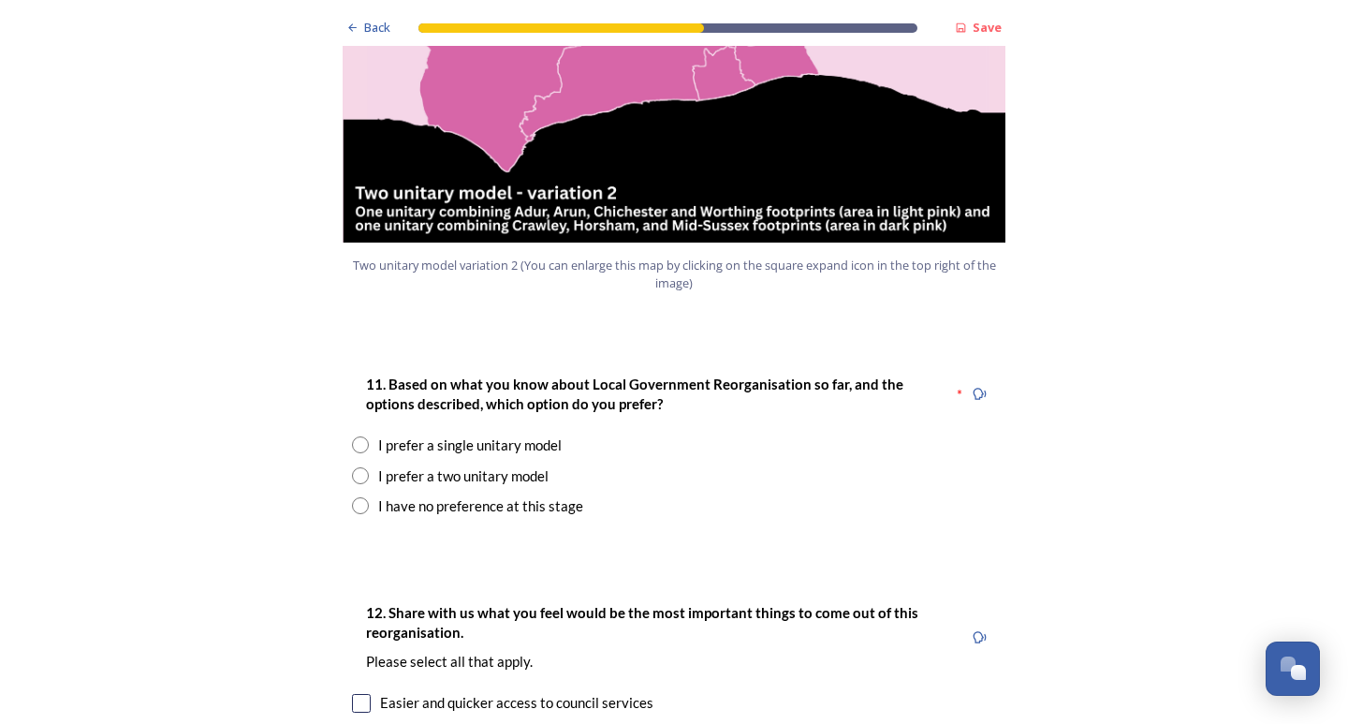
click at [358, 467] on input "radio" at bounding box center [360, 475] width 17 height 17
radio input "true"
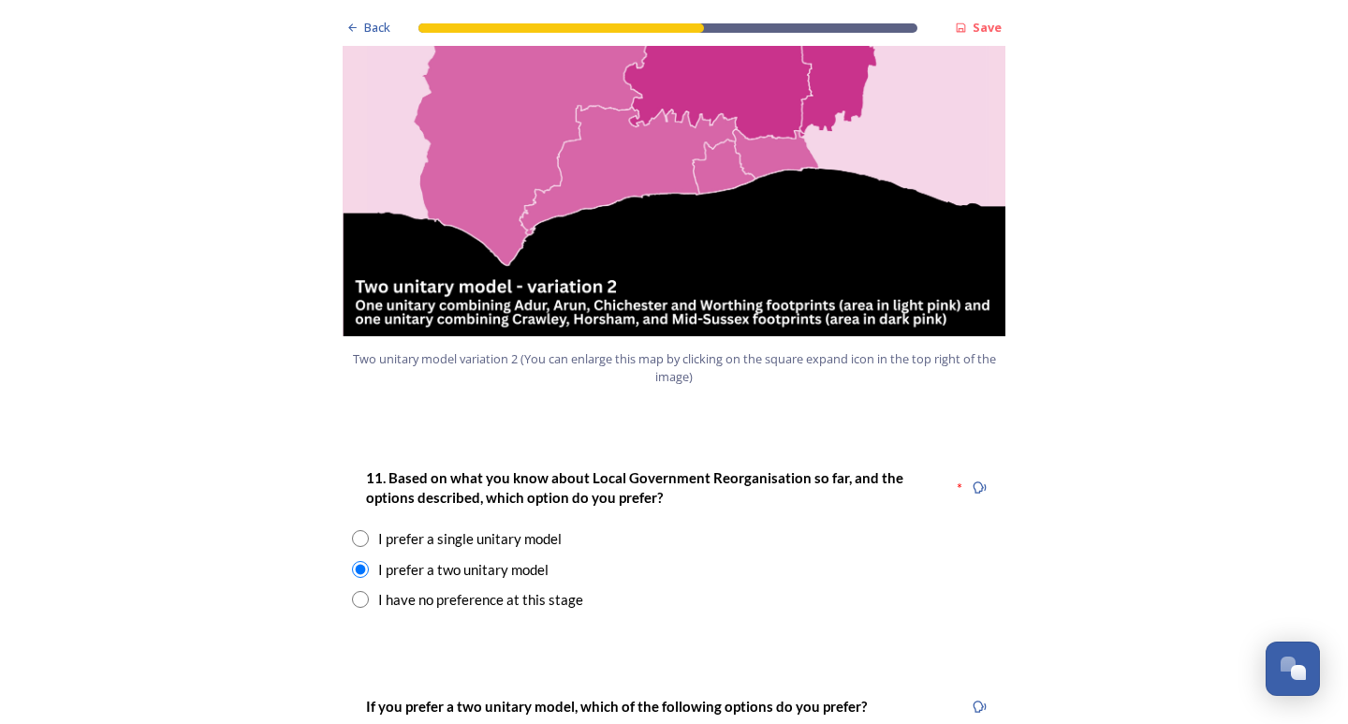
scroll to position [2527, 0]
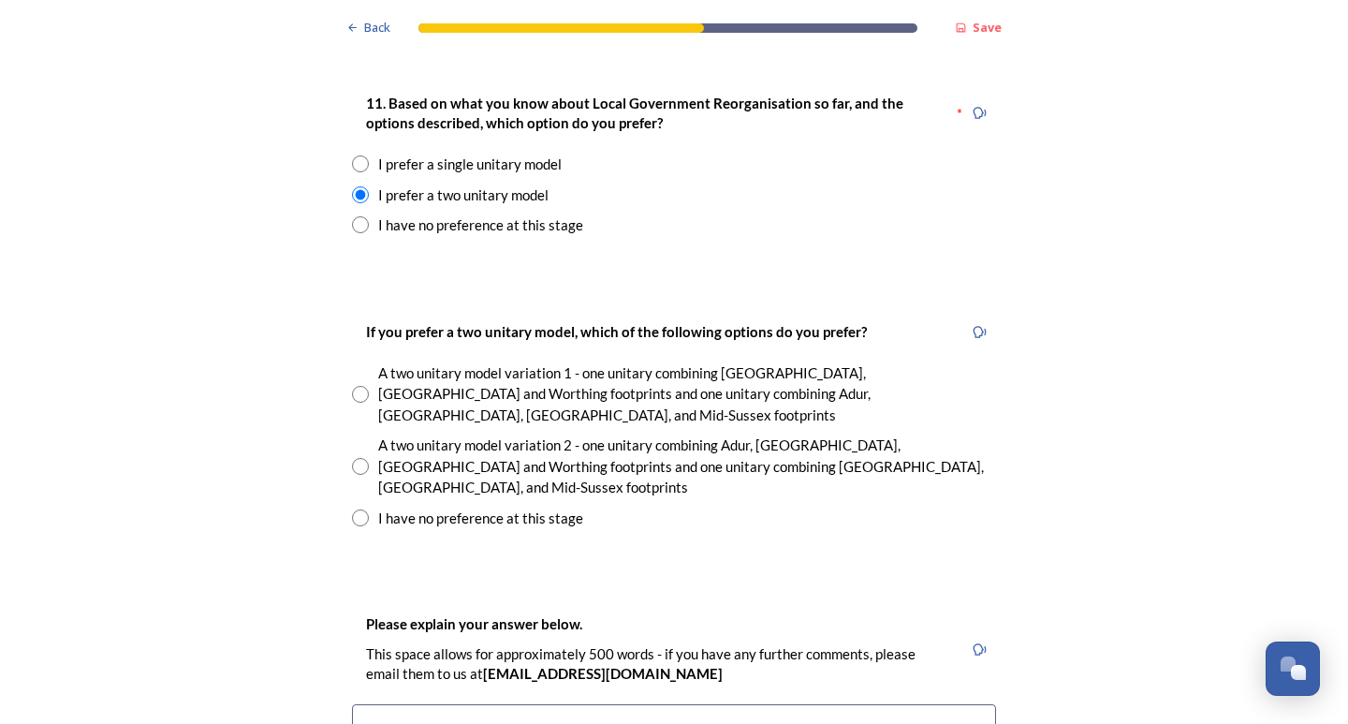
click at [358, 458] on input "radio" at bounding box center [360, 466] width 17 height 17
radio input "true"
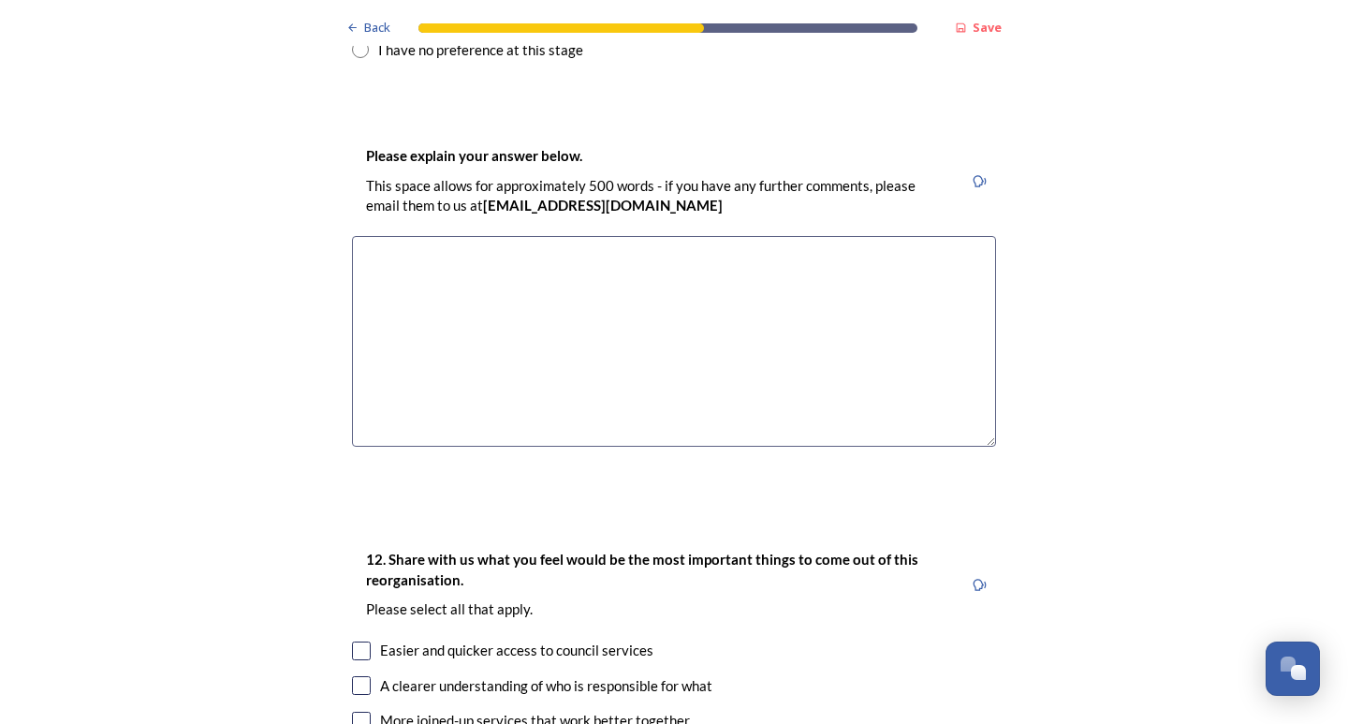
scroll to position [3089, 0]
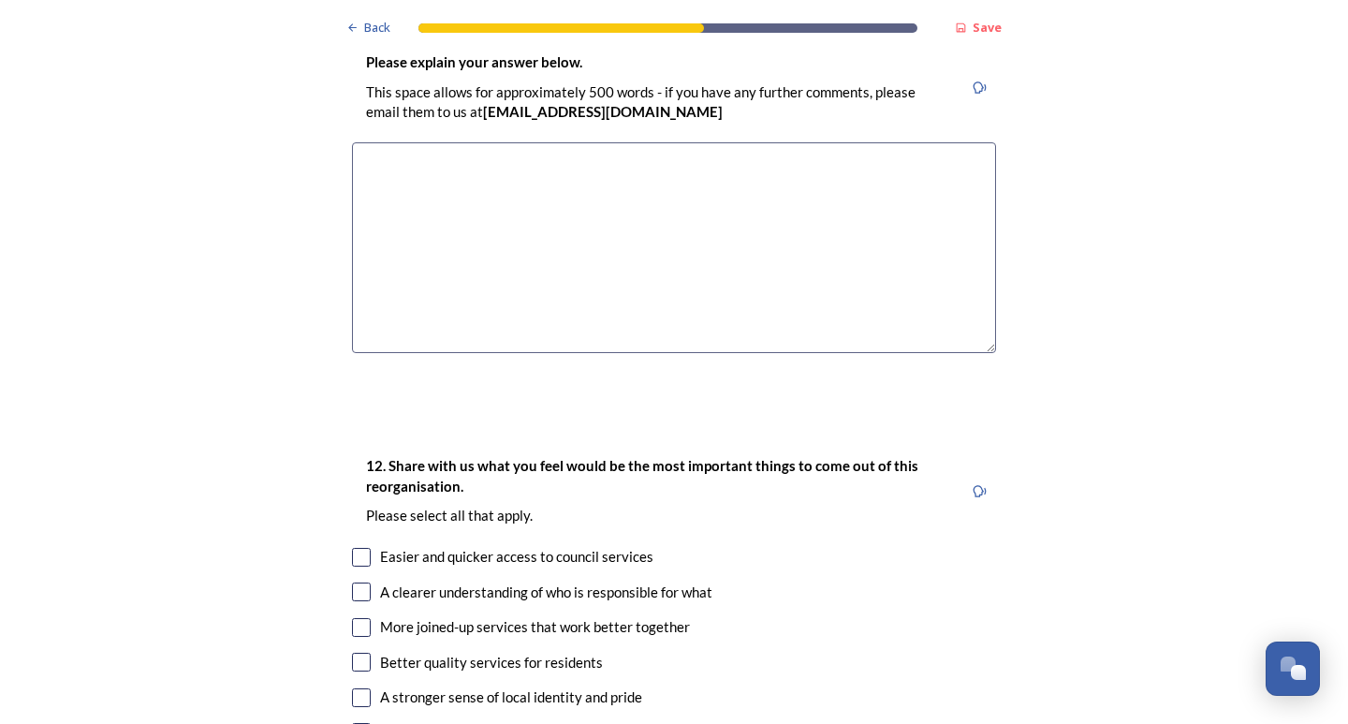
click at [358, 582] on input "checkbox" at bounding box center [361, 591] width 19 height 19
checkbox input "true"
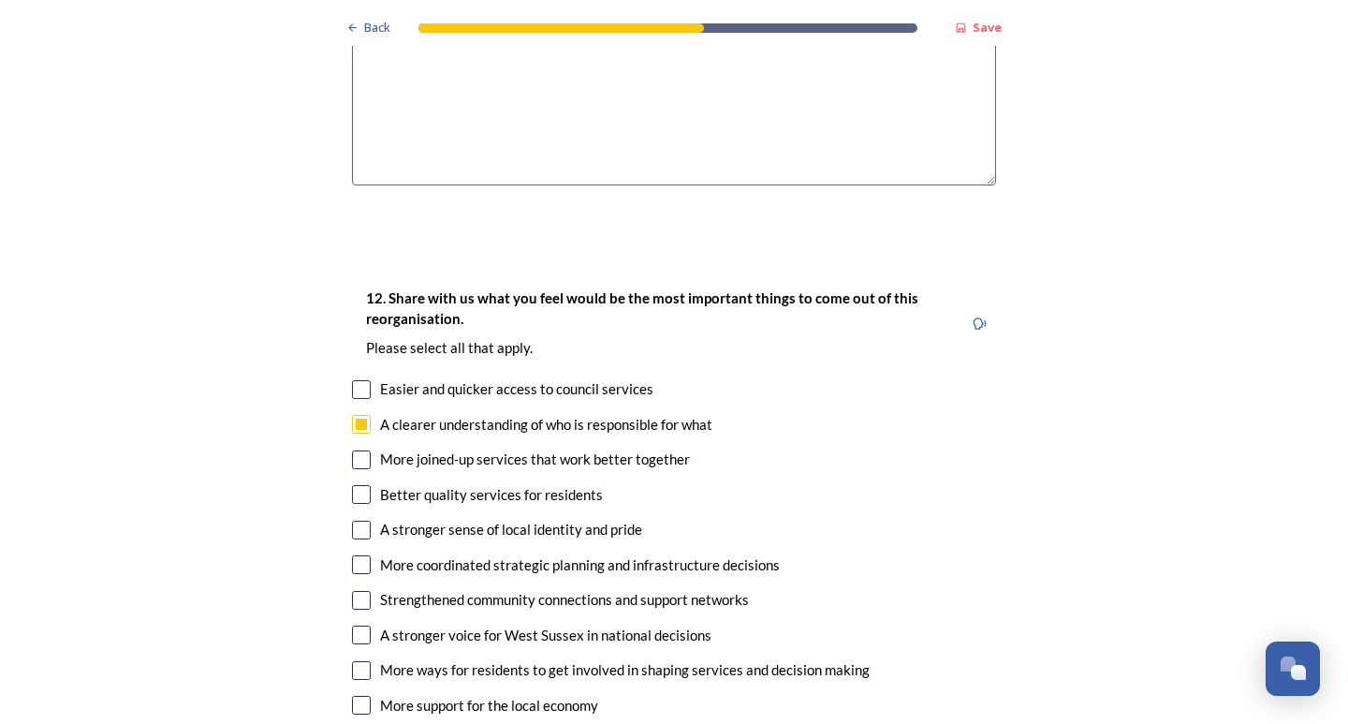
scroll to position [3276, 0]
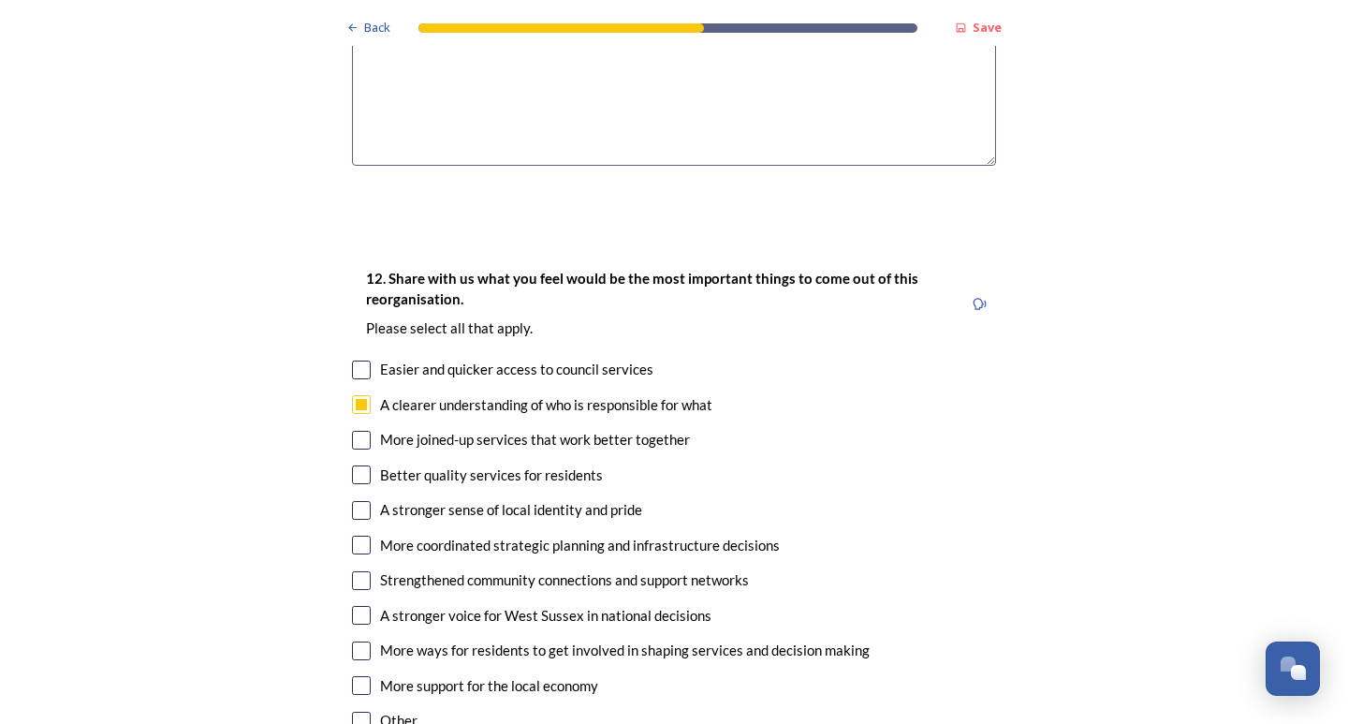
click at [358, 465] on input "checkbox" at bounding box center [361, 474] width 19 height 19
checkbox input "true"
click at [352, 571] on input "checkbox" at bounding box center [361, 580] width 19 height 19
checkbox input "true"
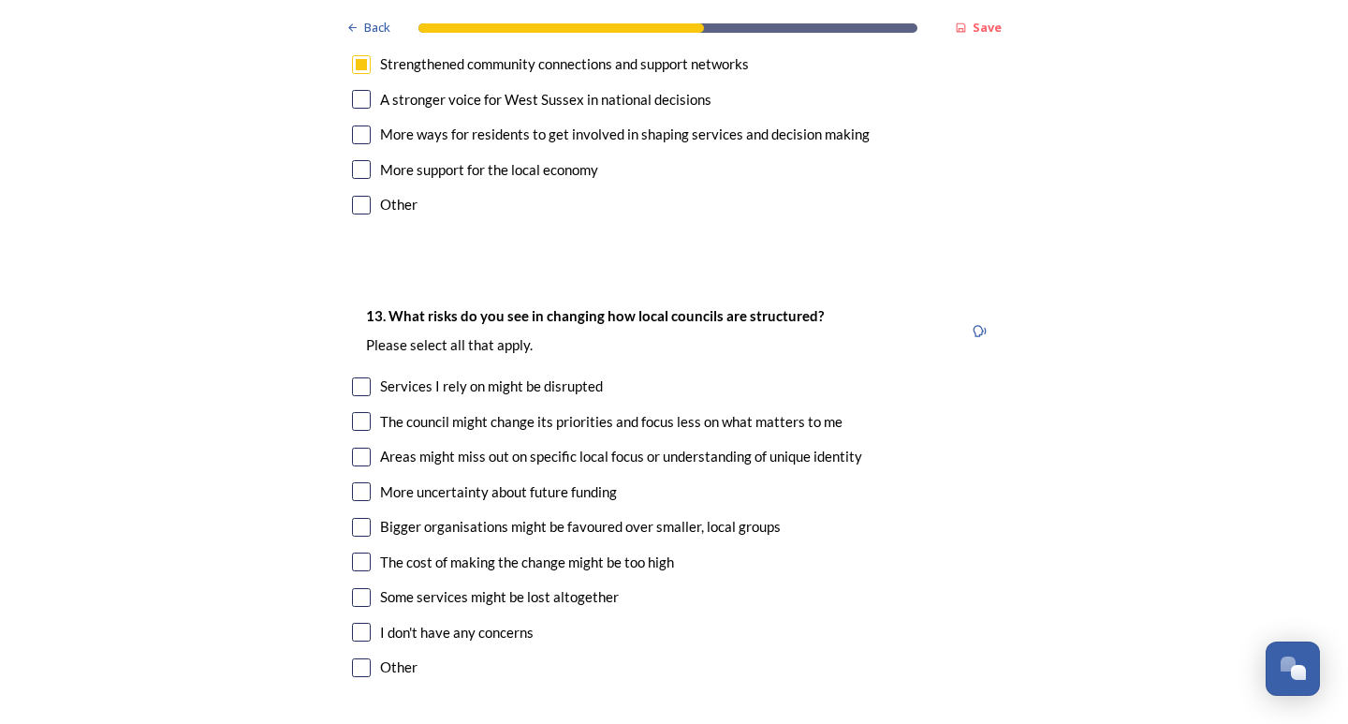
scroll to position [3838, 0]
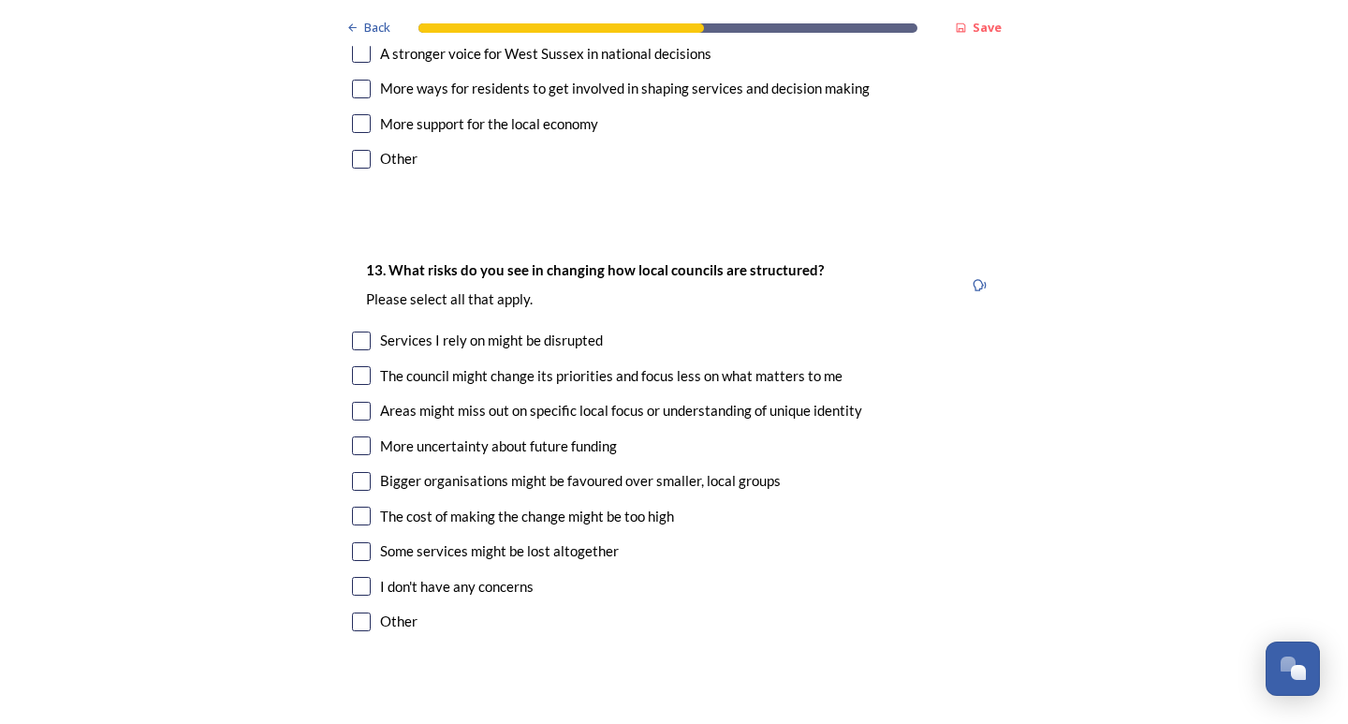
click at [356, 366] on input "checkbox" at bounding box center [361, 375] width 19 height 19
checkbox input "true"
click at [358, 402] on input "checkbox" at bounding box center [361, 411] width 19 height 19
checkbox input "true"
click at [371, 505] on div "The cost of making the change might be too high" at bounding box center [674, 516] width 644 height 22
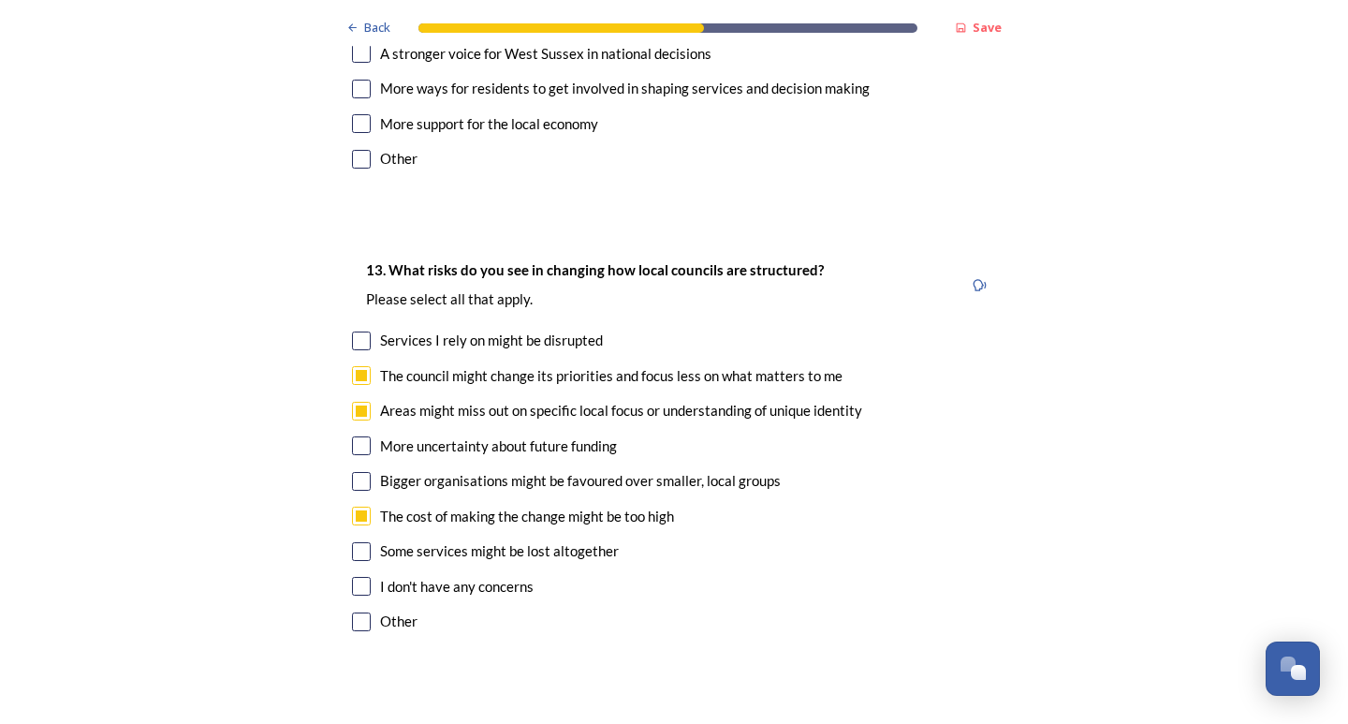
checkbox input "true"
click at [358, 372] on div "13. What risks do you see in changing how local councils are structured? ﻿Pleas…" at bounding box center [674, 448] width 674 height 416
click at [365, 470] on div "Bigger organisations might be favoured over smaller, local groups" at bounding box center [674, 481] width 644 height 22
checkbox input "true"
drag, startPoint x: 362, startPoint y: 456, endPoint x: 399, endPoint y: 442, distance: 39.1
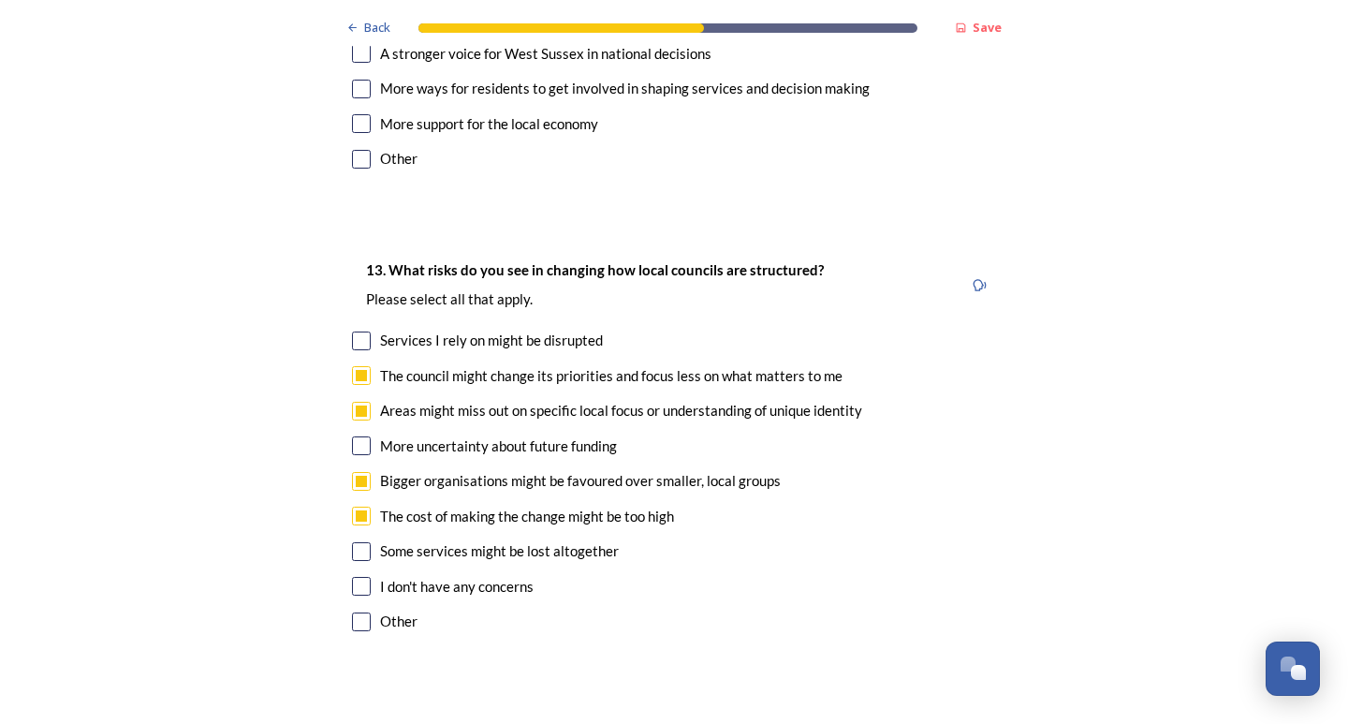
click at [363, 542] on input "checkbox" at bounding box center [361, 551] width 19 height 19
checkbox input "true"
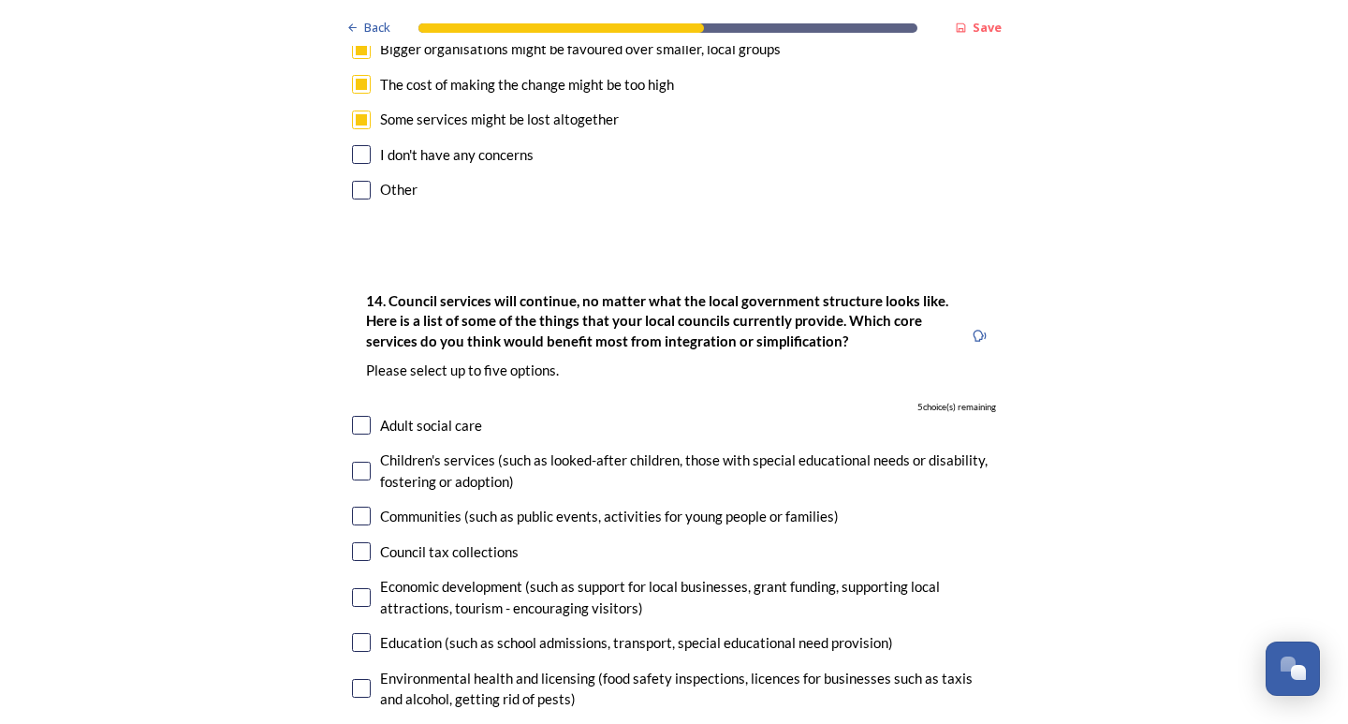
scroll to position [4306, 0]
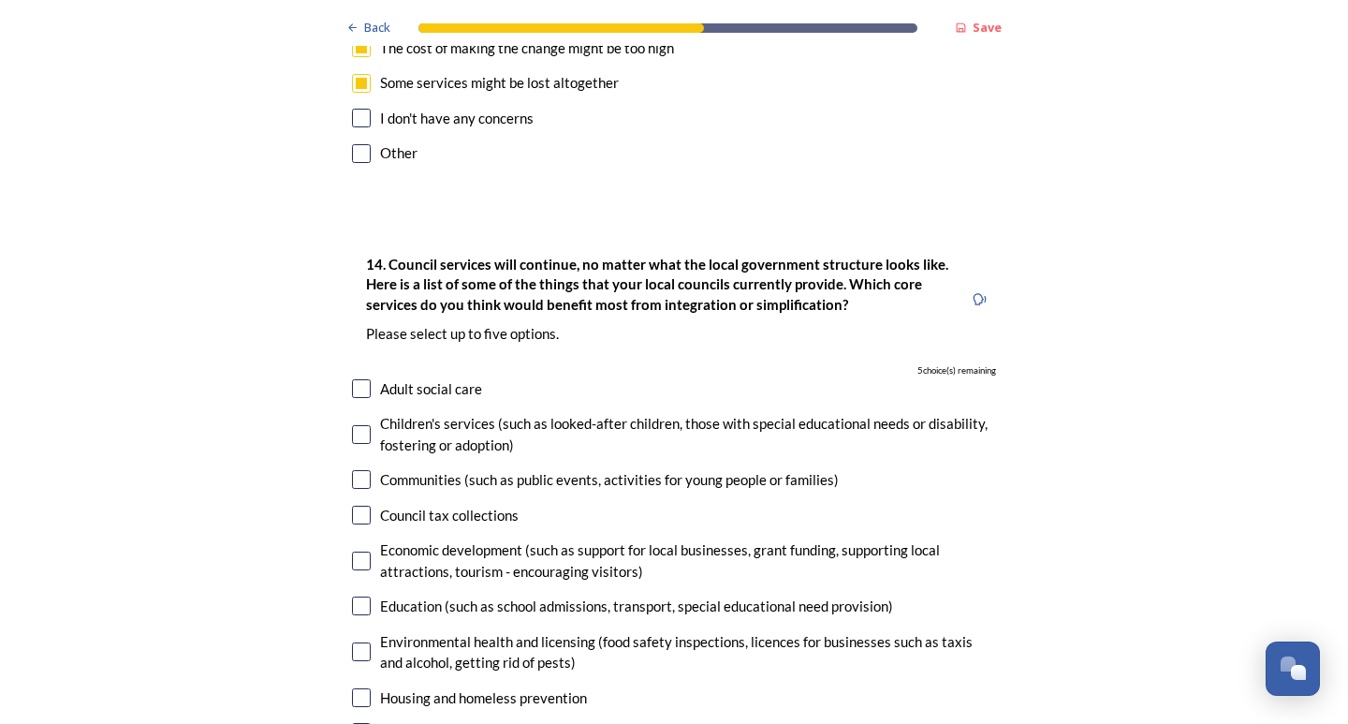
click at [354, 470] on input "checkbox" at bounding box center [361, 479] width 19 height 19
checkbox input "true"
click at [352, 551] on input "checkbox" at bounding box center [361, 560] width 19 height 19
checkbox input "true"
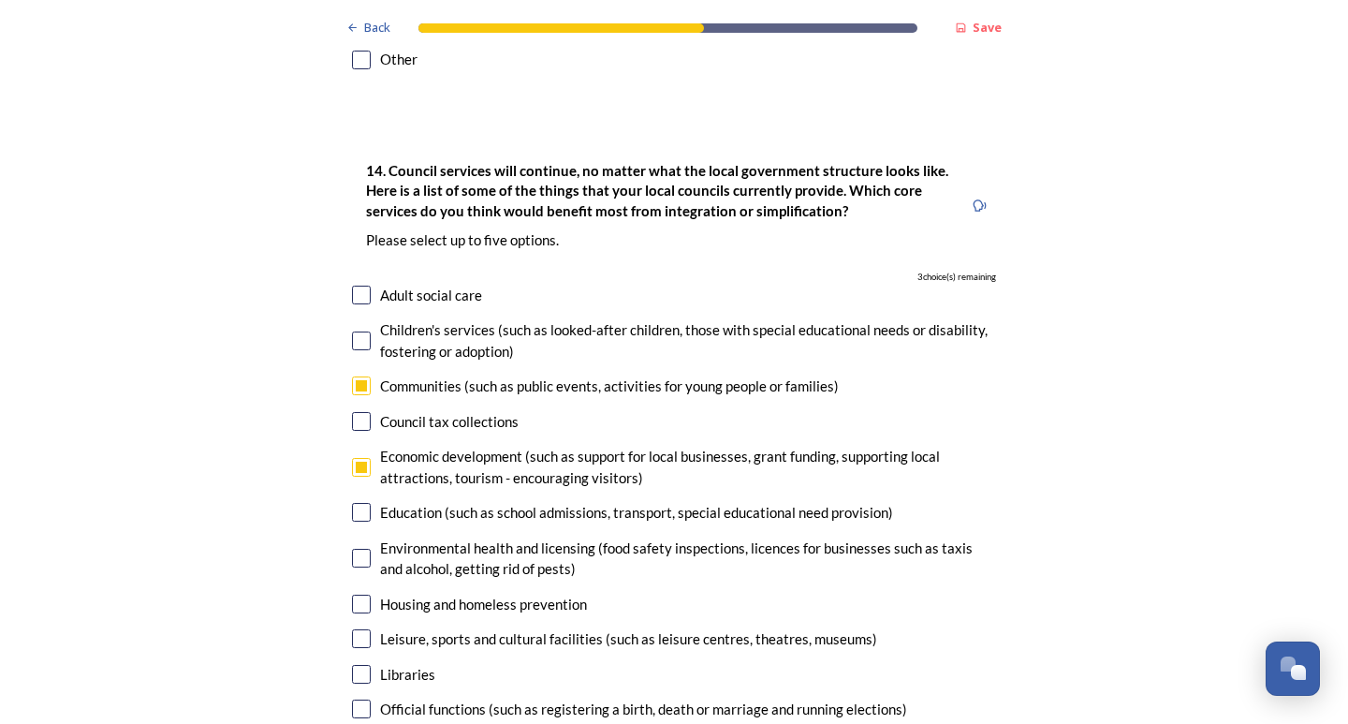
click at [359, 549] on input "checkbox" at bounding box center [361, 558] width 19 height 19
checkbox input "true"
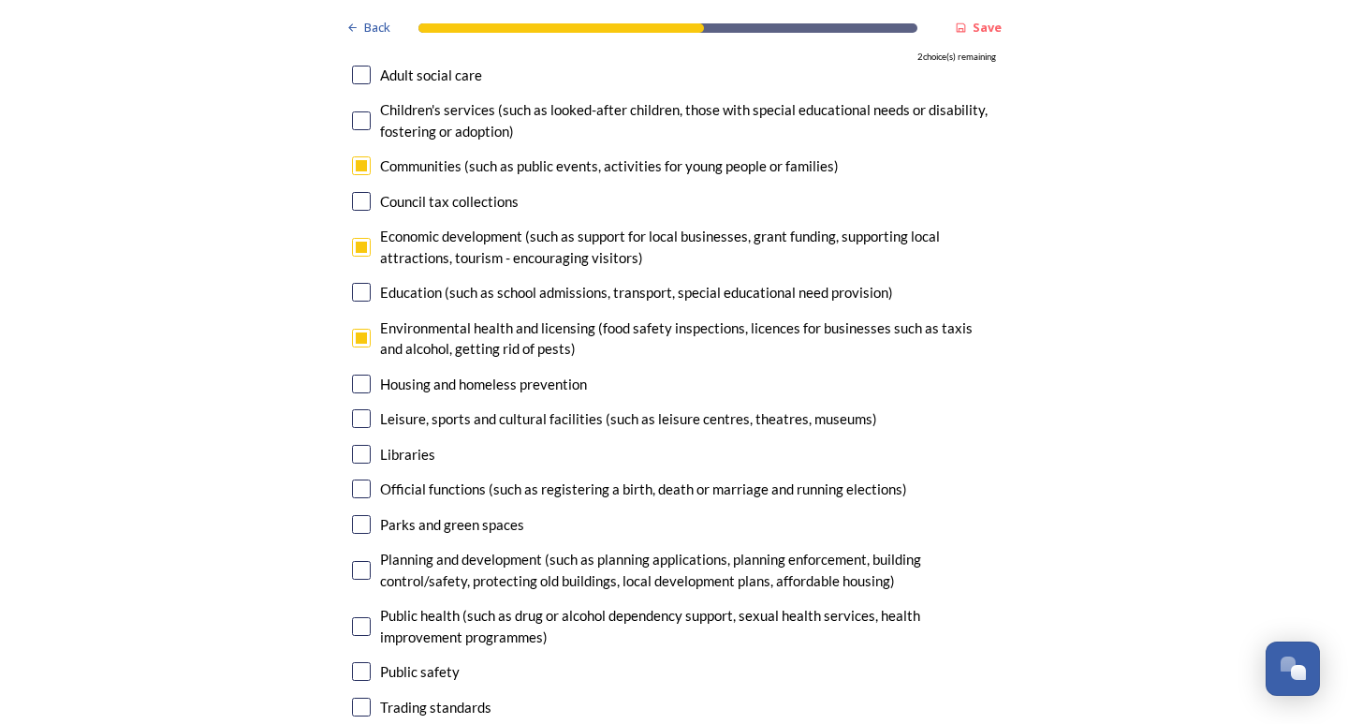
scroll to position [4774, 0]
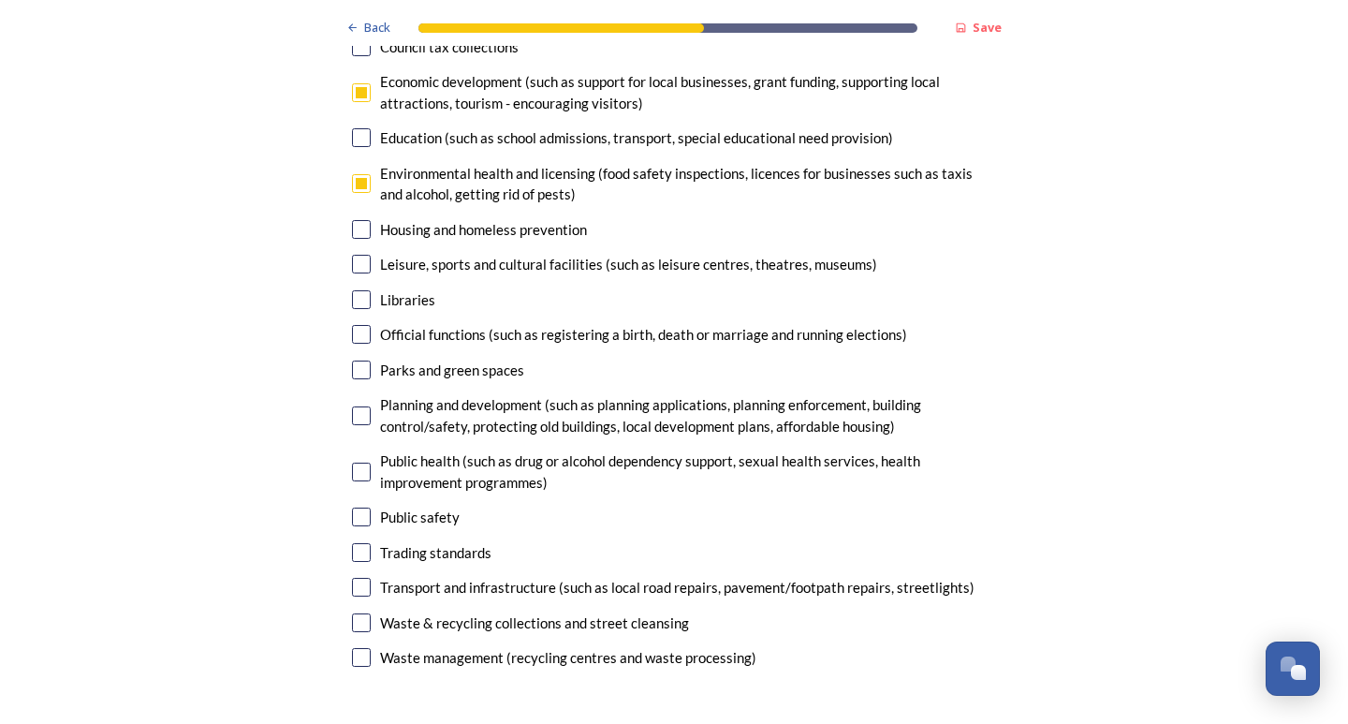
click at [354, 578] on input "checkbox" at bounding box center [361, 587] width 19 height 19
checkbox input "true"
click at [360, 613] on input "checkbox" at bounding box center [361, 622] width 19 height 19
checkbox input "true"
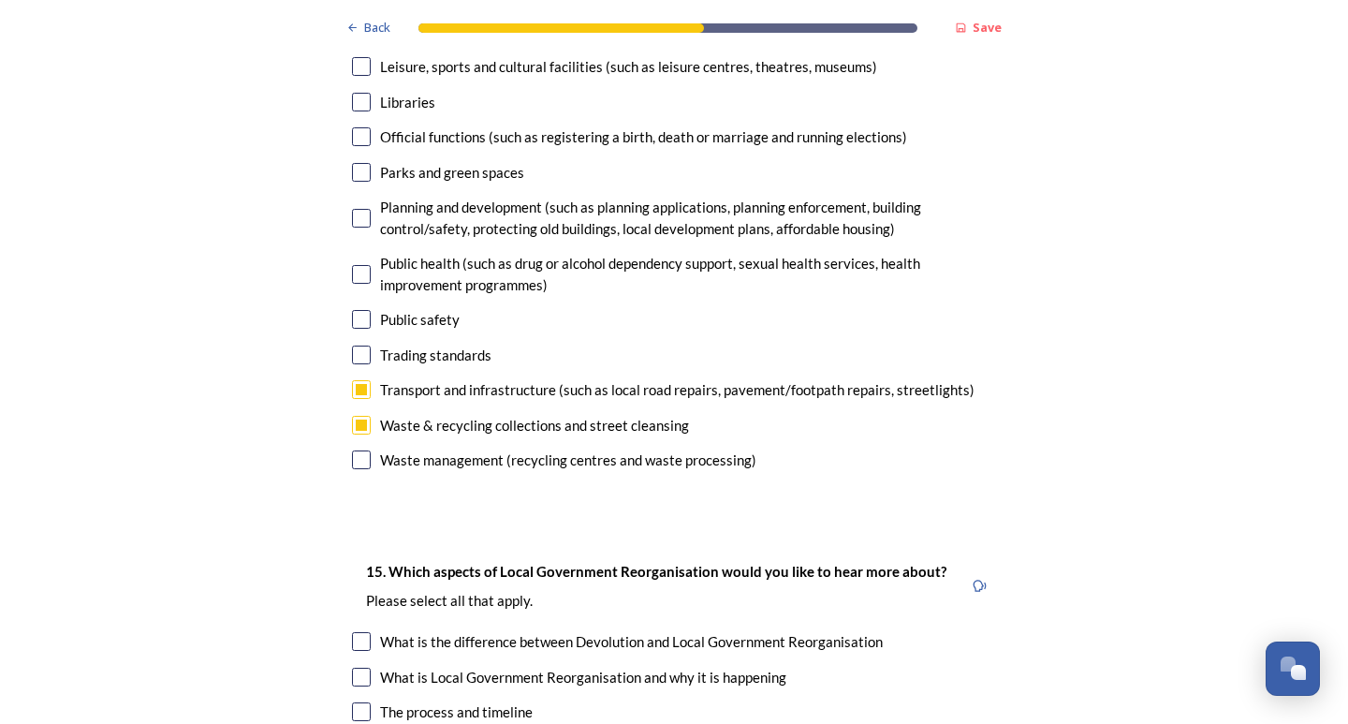
scroll to position [5242, 0]
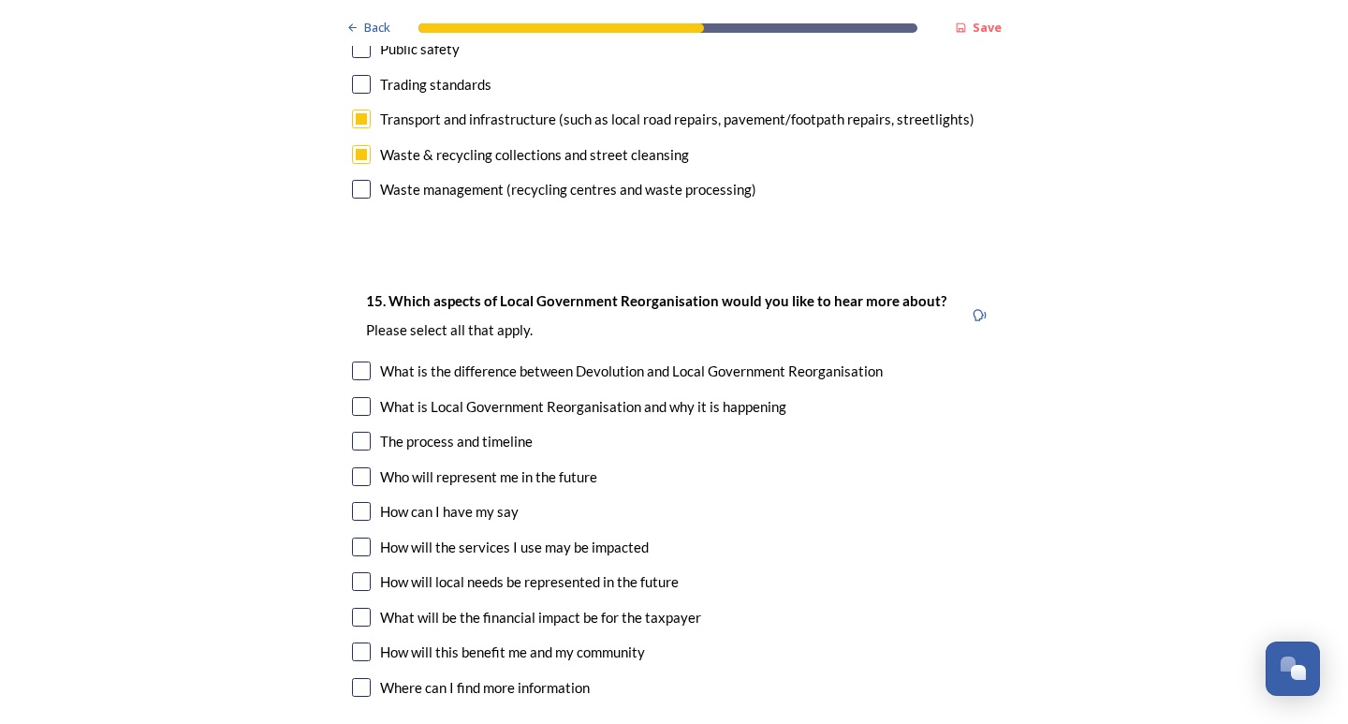
click at [352, 288] on div "15. Which aspects of Local Government Reorganisation would you like to hear mor…" at bounding box center [674, 496] width 674 height 451
click at [362, 467] on input "checkbox" at bounding box center [361, 476] width 19 height 19
checkbox input "true"
click at [358, 361] on input "checkbox" at bounding box center [361, 370] width 19 height 19
checkbox input "true"
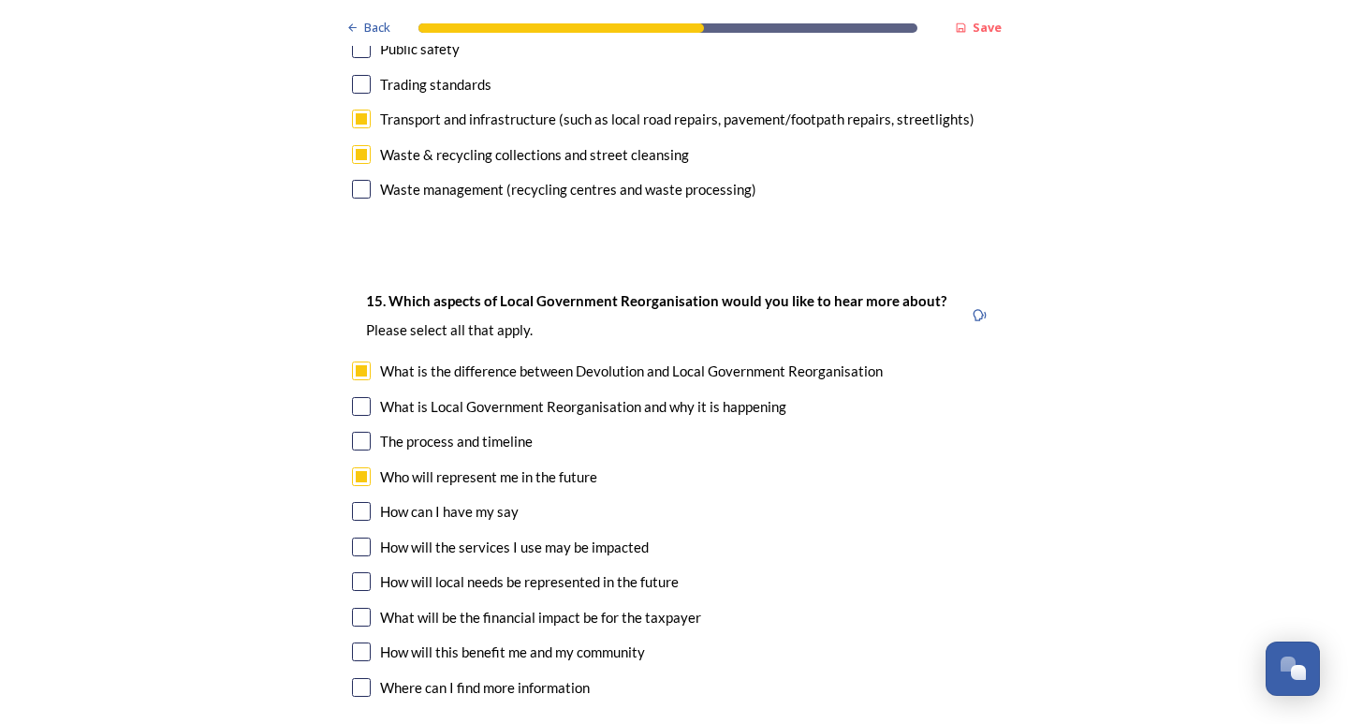
click at [368, 536] on div "How will the services I use may be impacted" at bounding box center [674, 547] width 644 height 22
checkbox input "true"
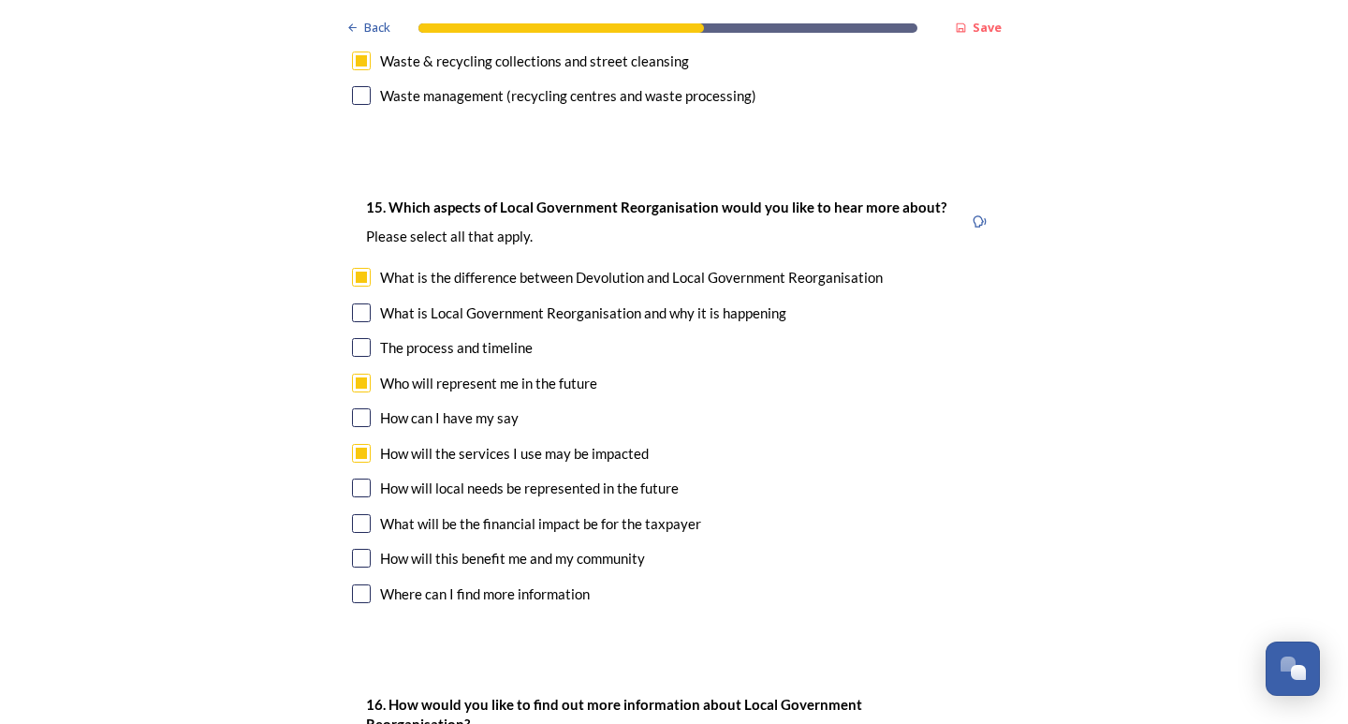
click at [360, 583] on div "Where can I find more information" at bounding box center [674, 594] width 644 height 22
checkbox input "true"
click at [360, 549] on input "checkbox" at bounding box center [361, 558] width 19 height 19
checkbox input "true"
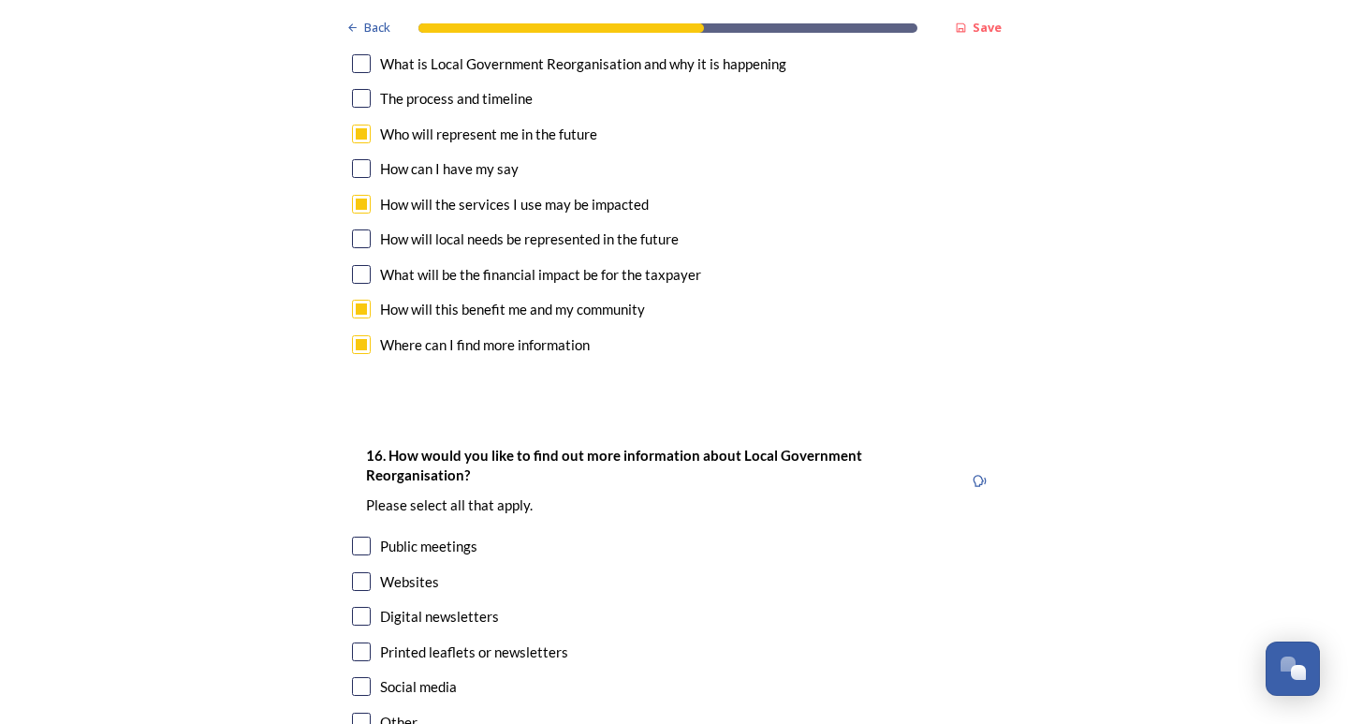
scroll to position [5616, 0]
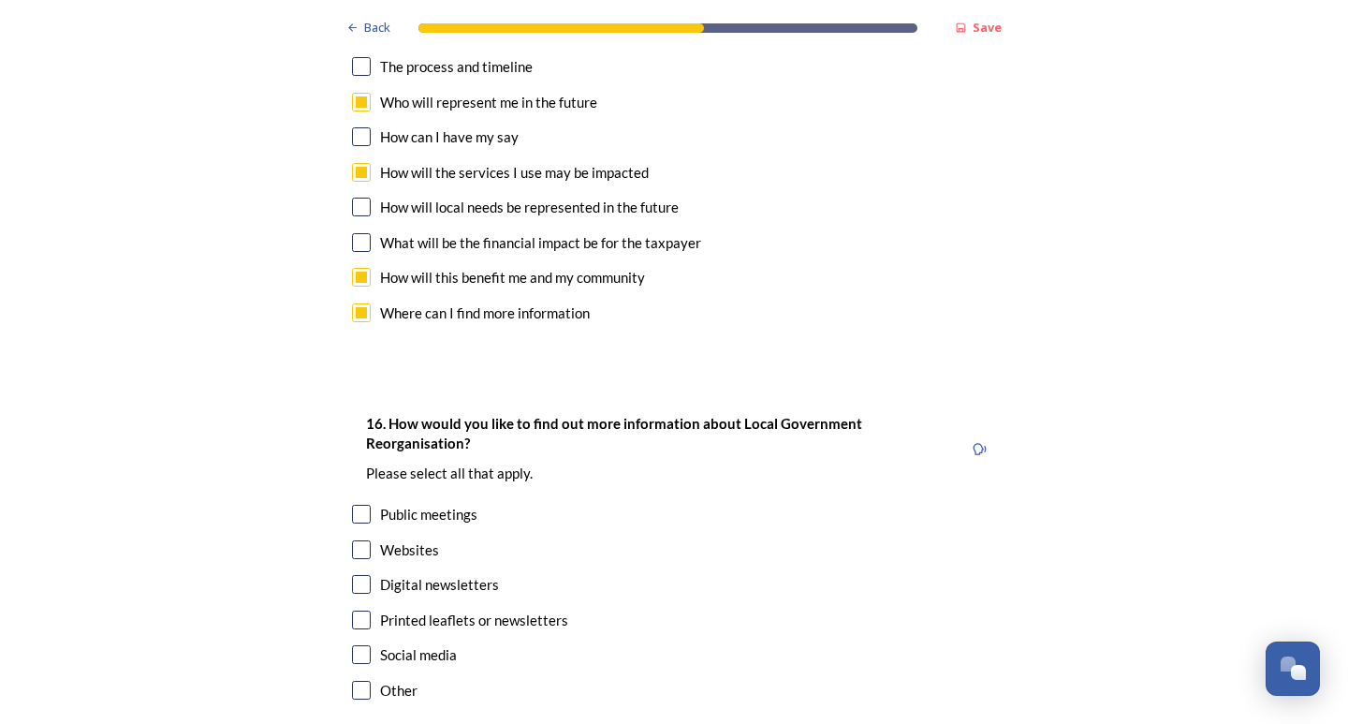
click at [355, 540] on input "checkbox" at bounding box center [361, 549] width 19 height 19
checkbox input "true"
click at [355, 505] on div "16. How would you like to find out more information about Local Government Reor…" at bounding box center [674, 558] width 674 height 330
click at [352, 645] on input "checkbox" at bounding box center [361, 654] width 19 height 19
checkbox input "true"
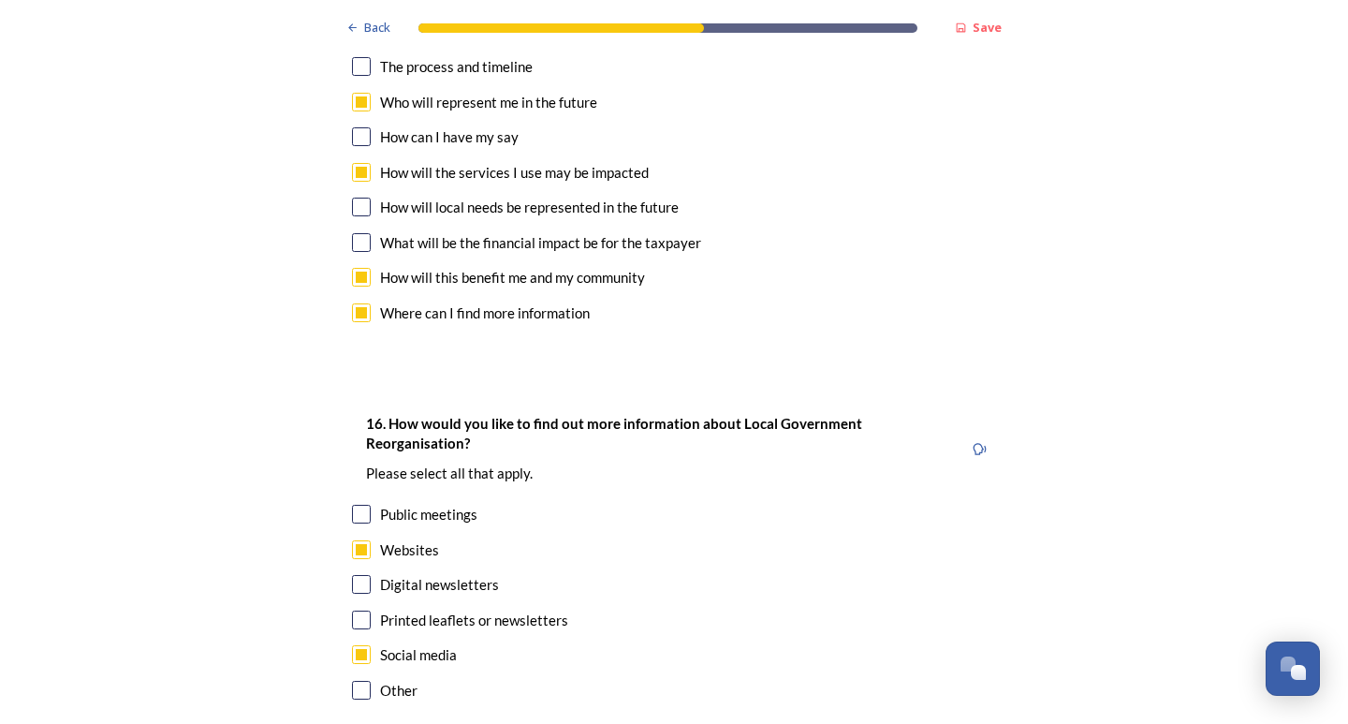
click at [352, 610] on input "checkbox" at bounding box center [361, 619] width 19 height 19
checkbox input "true"
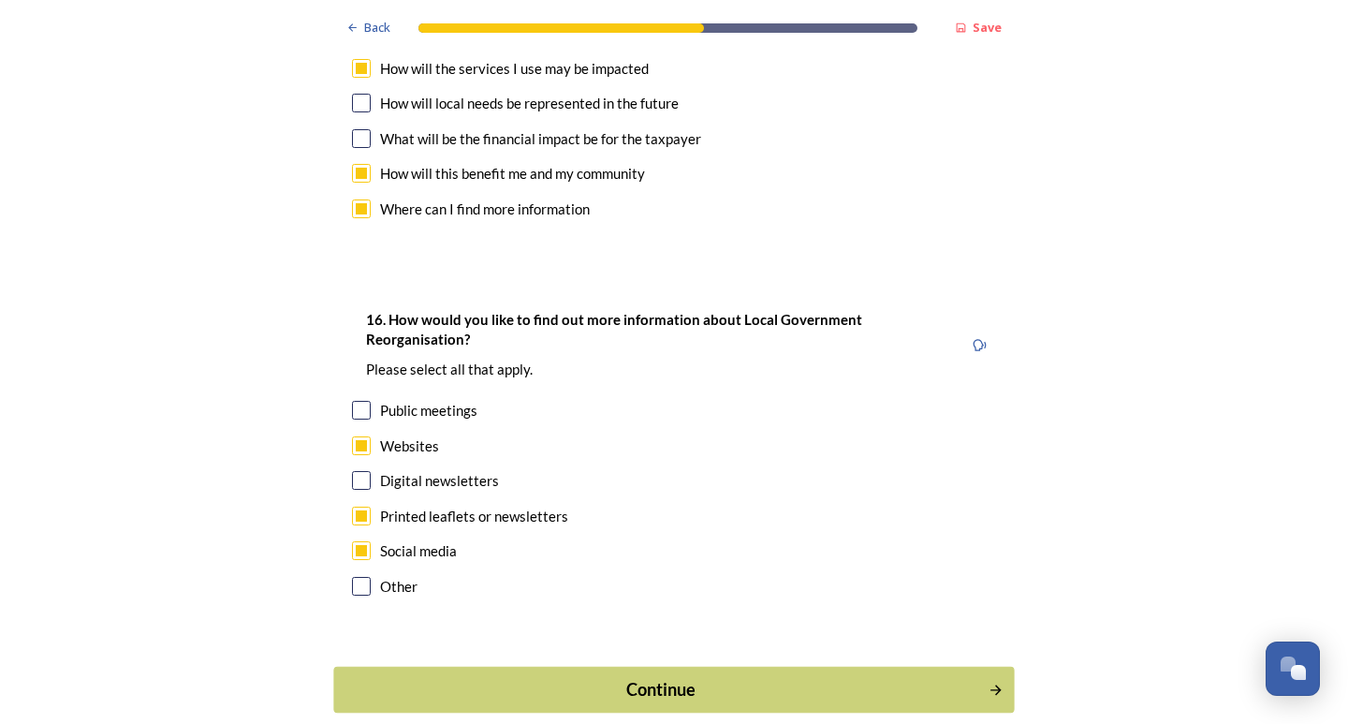
click at [489, 666] on button "Continue" at bounding box center [673, 689] width 680 height 46
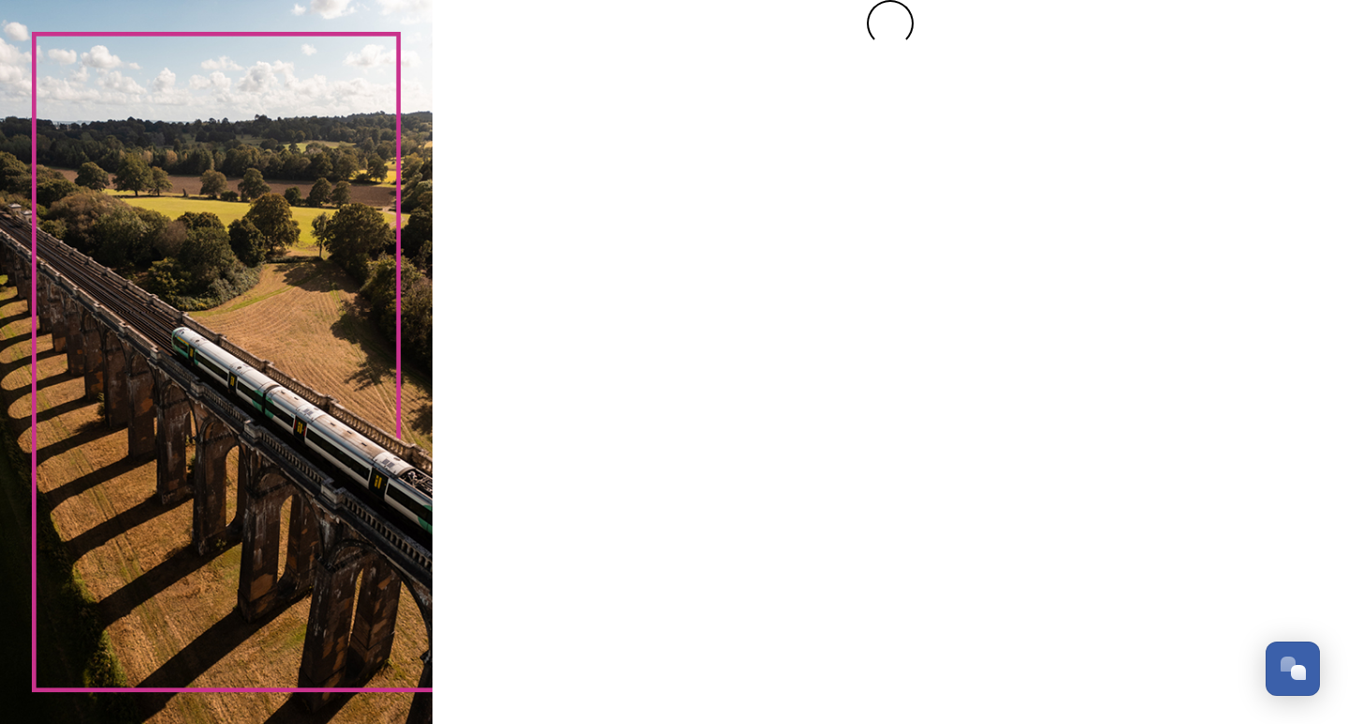
scroll to position [0, 0]
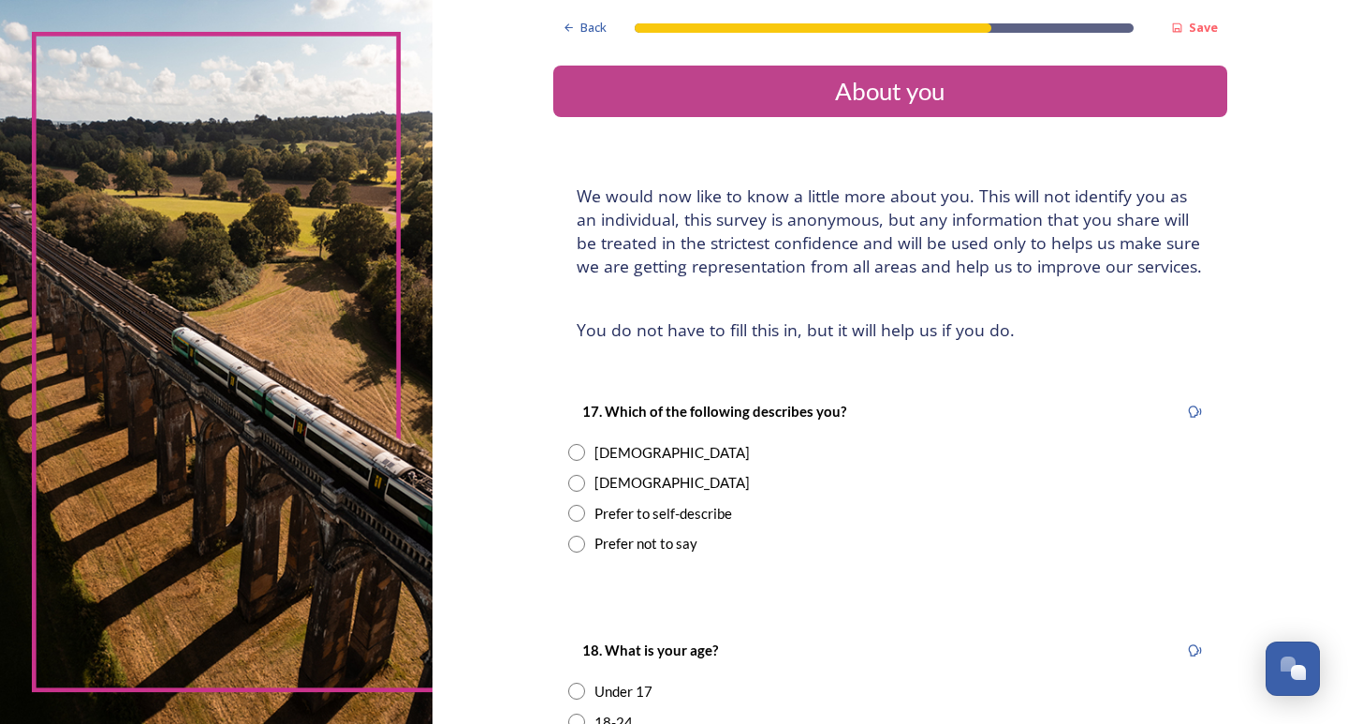
click at [573, 452] on input "radio" at bounding box center [576, 452] width 17 height 17
radio input "true"
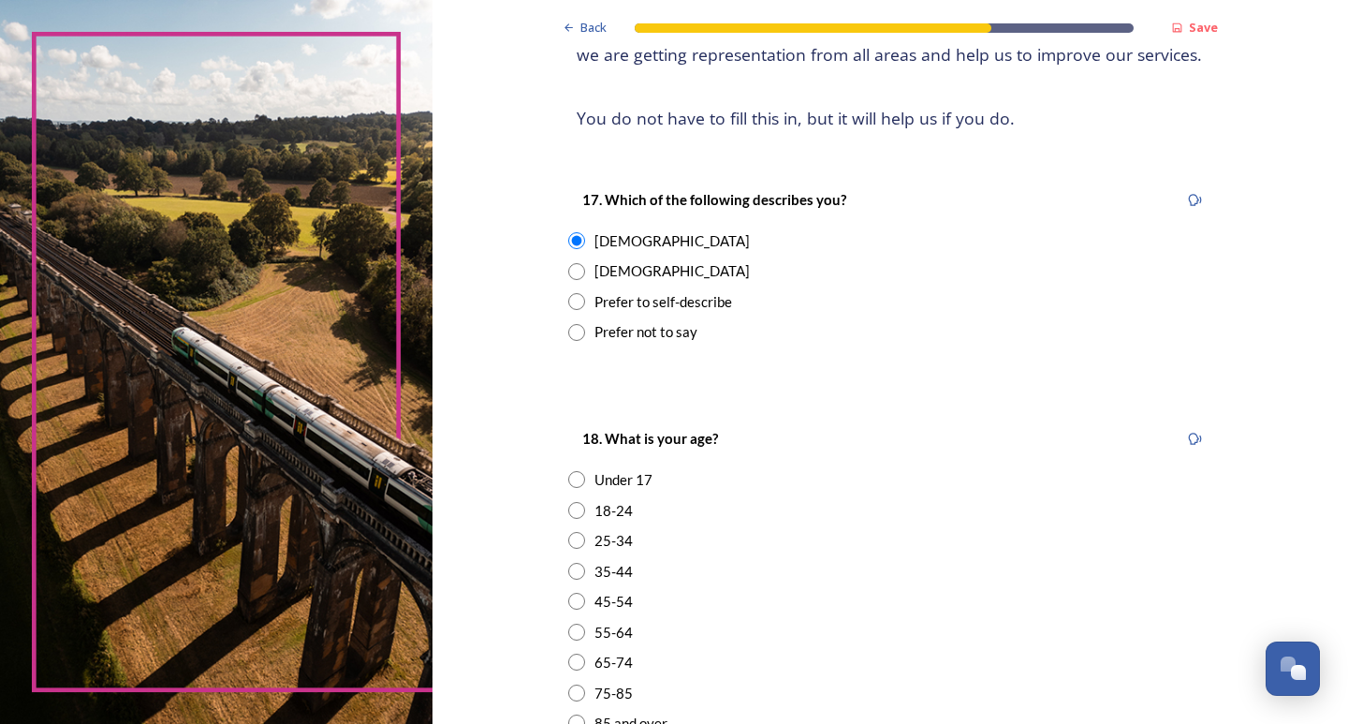
scroll to position [281, 0]
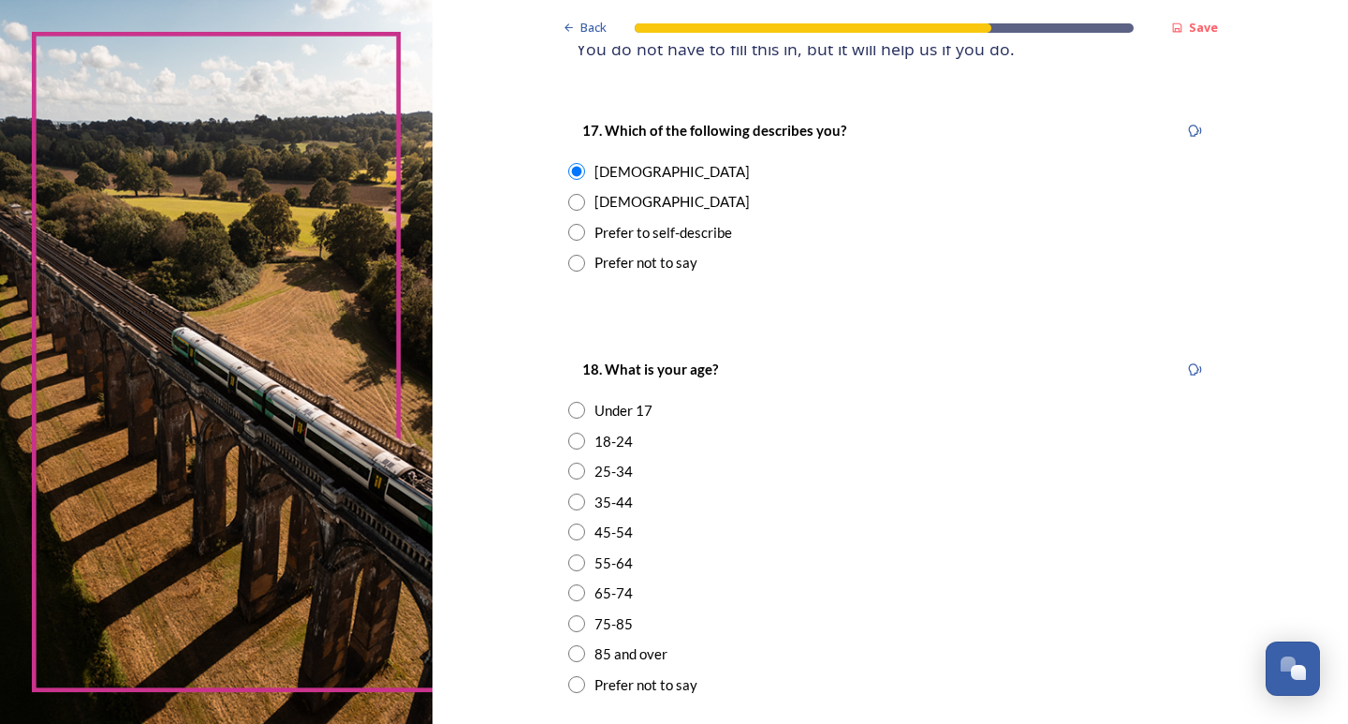
click at [568, 439] on input "radio" at bounding box center [576, 440] width 17 height 17
radio input "true"
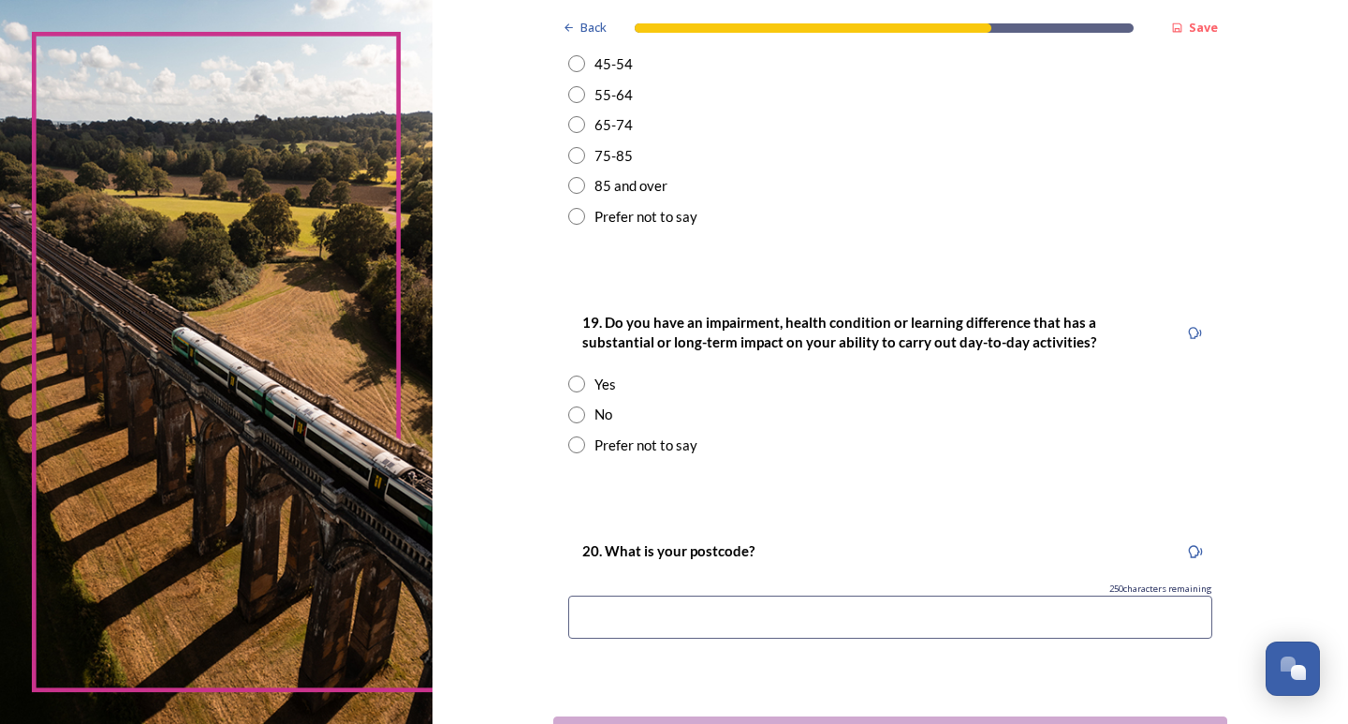
scroll to position [842, 0]
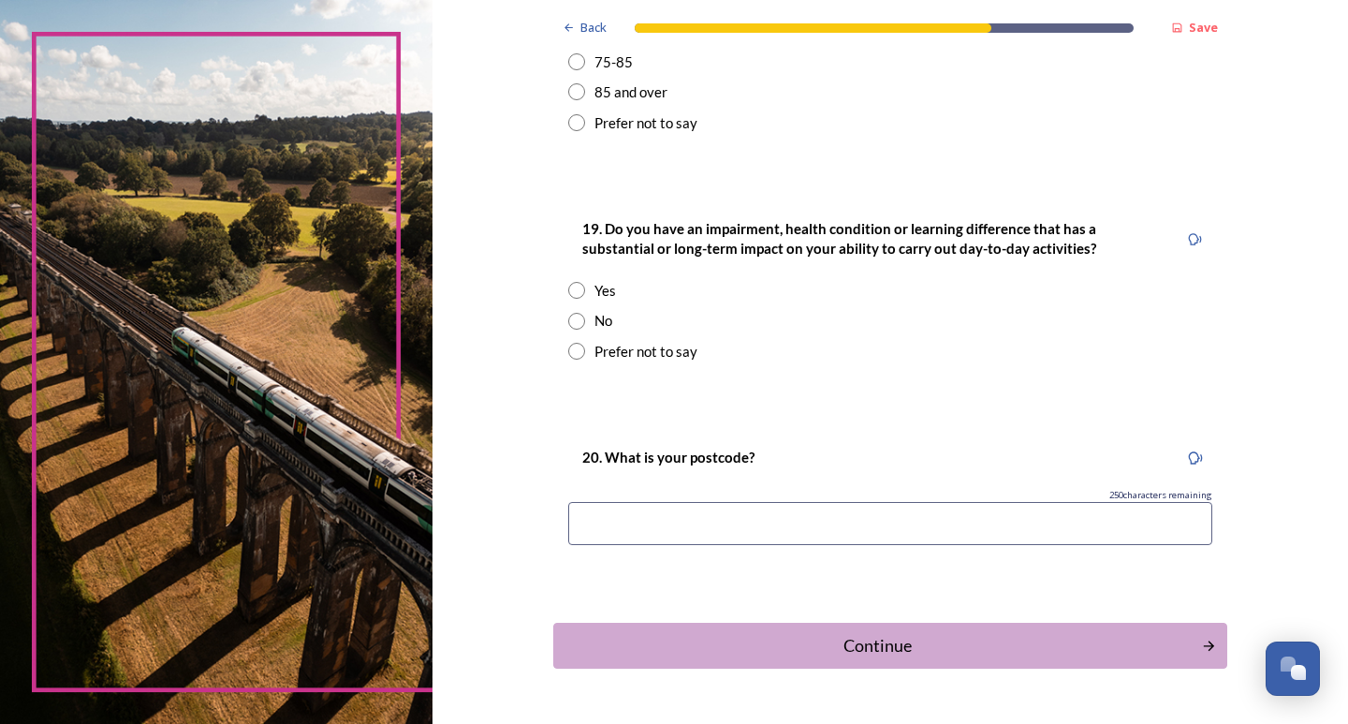
click at [571, 315] on input "radio" at bounding box center [576, 321] width 17 height 17
radio input "true"
click at [944, 641] on div "Continue" at bounding box center [877, 645] width 634 height 25
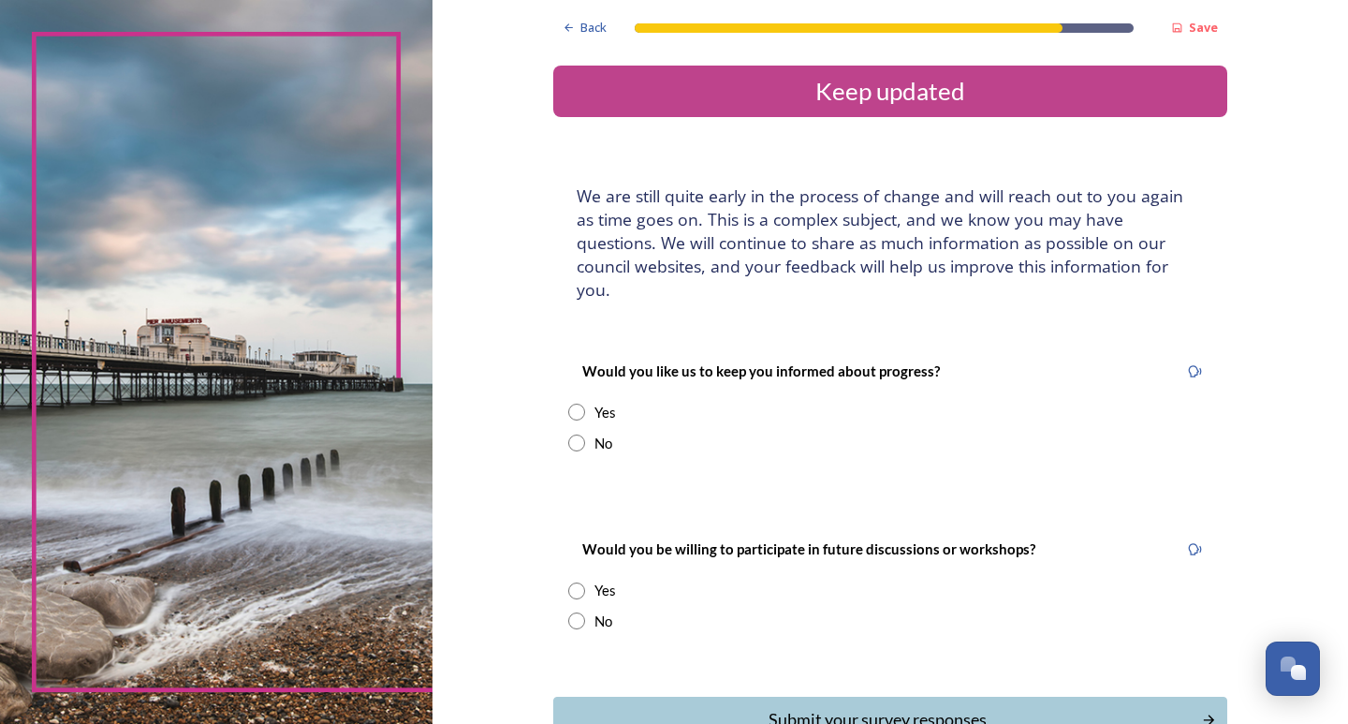
click at [568, 434] on input "radio" at bounding box center [576, 442] width 17 height 17
radio input "true"
click at [574, 612] on input "radio" at bounding box center [576, 620] width 17 height 17
radio input "true"
click at [660, 707] on div "Submit your survey responses" at bounding box center [877, 719] width 634 height 25
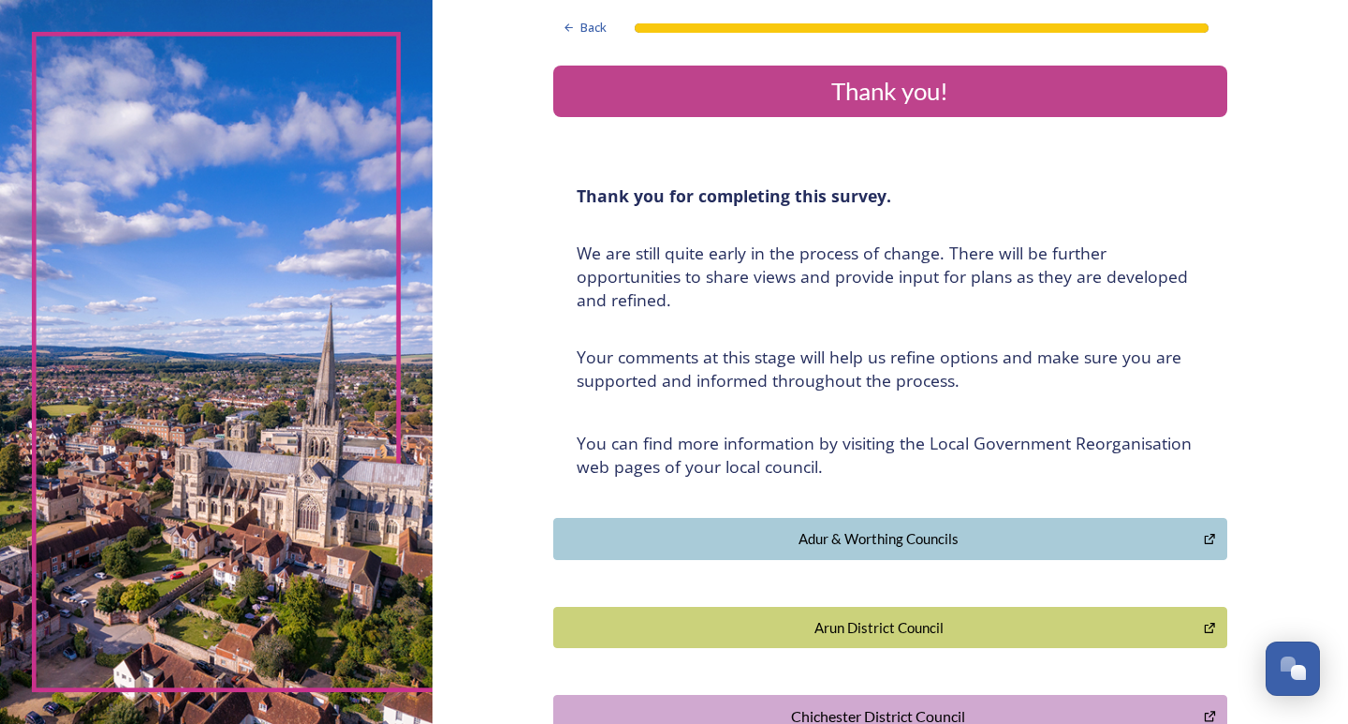
click at [779, 94] on div "Thank you!" at bounding box center [890, 91] width 659 height 37
